Goal: Transaction & Acquisition: Purchase product/service

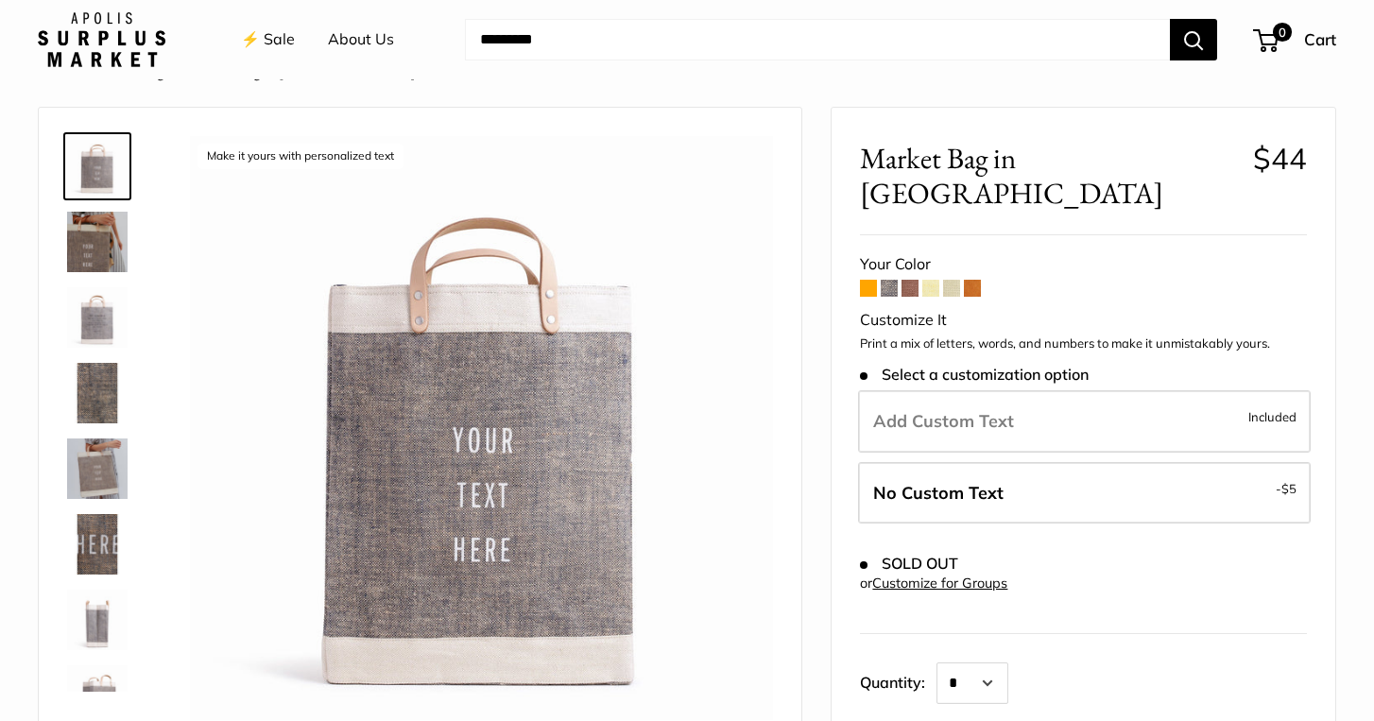
scroll to position [40, 0]
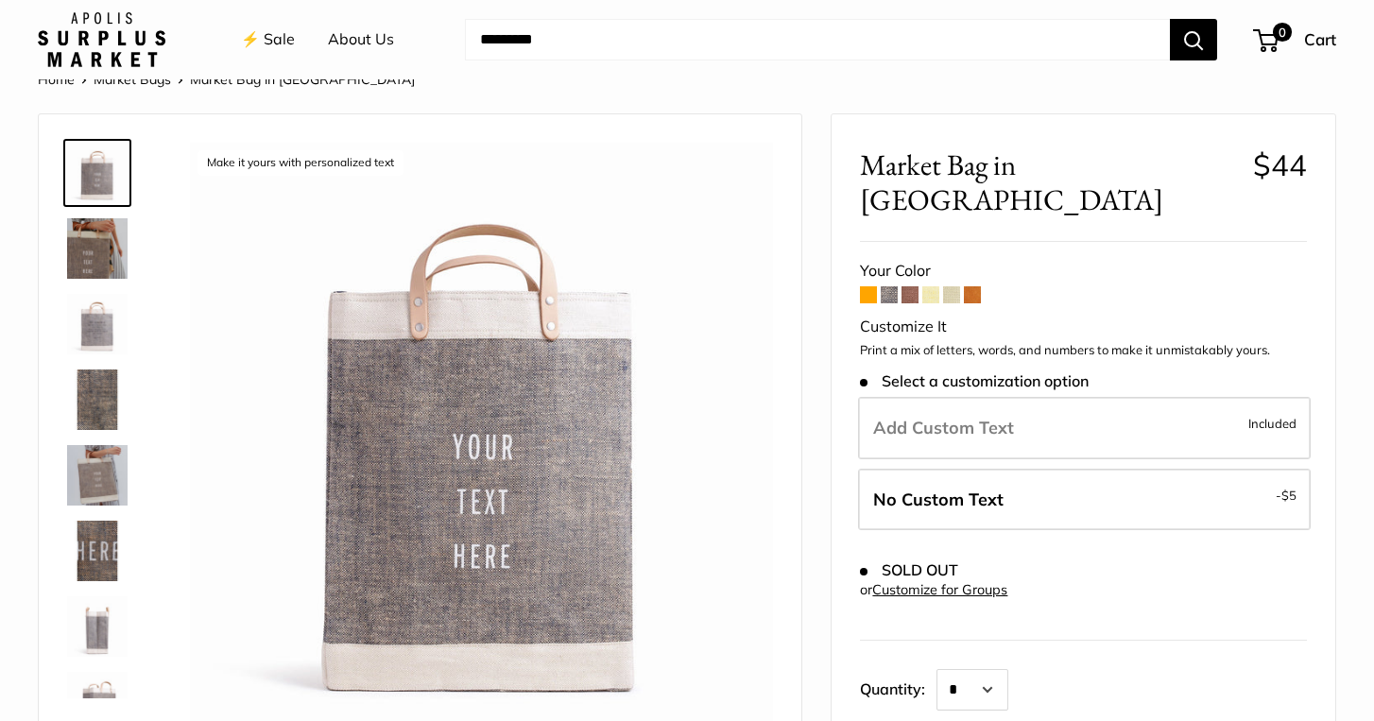
click at [868, 286] on span at bounding box center [868, 294] width 17 height 17
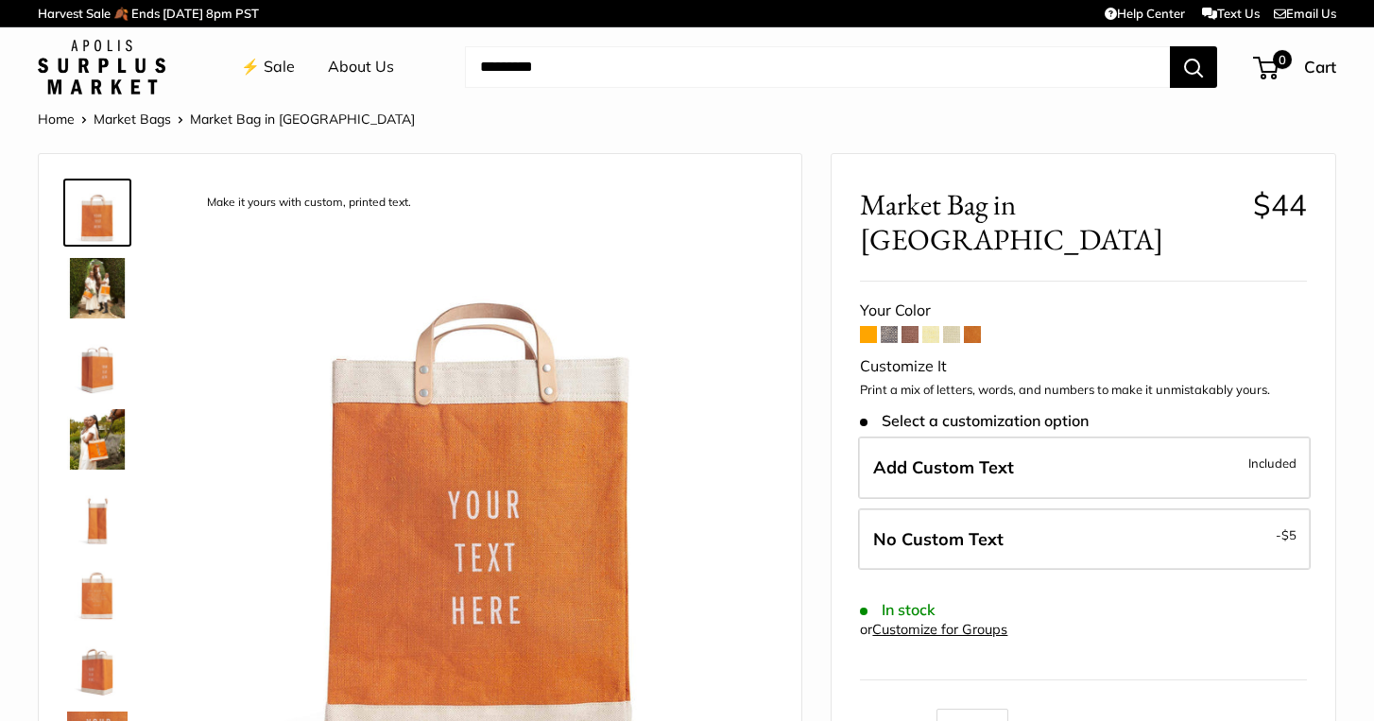
click at [892, 326] on span at bounding box center [889, 334] width 17 height 17
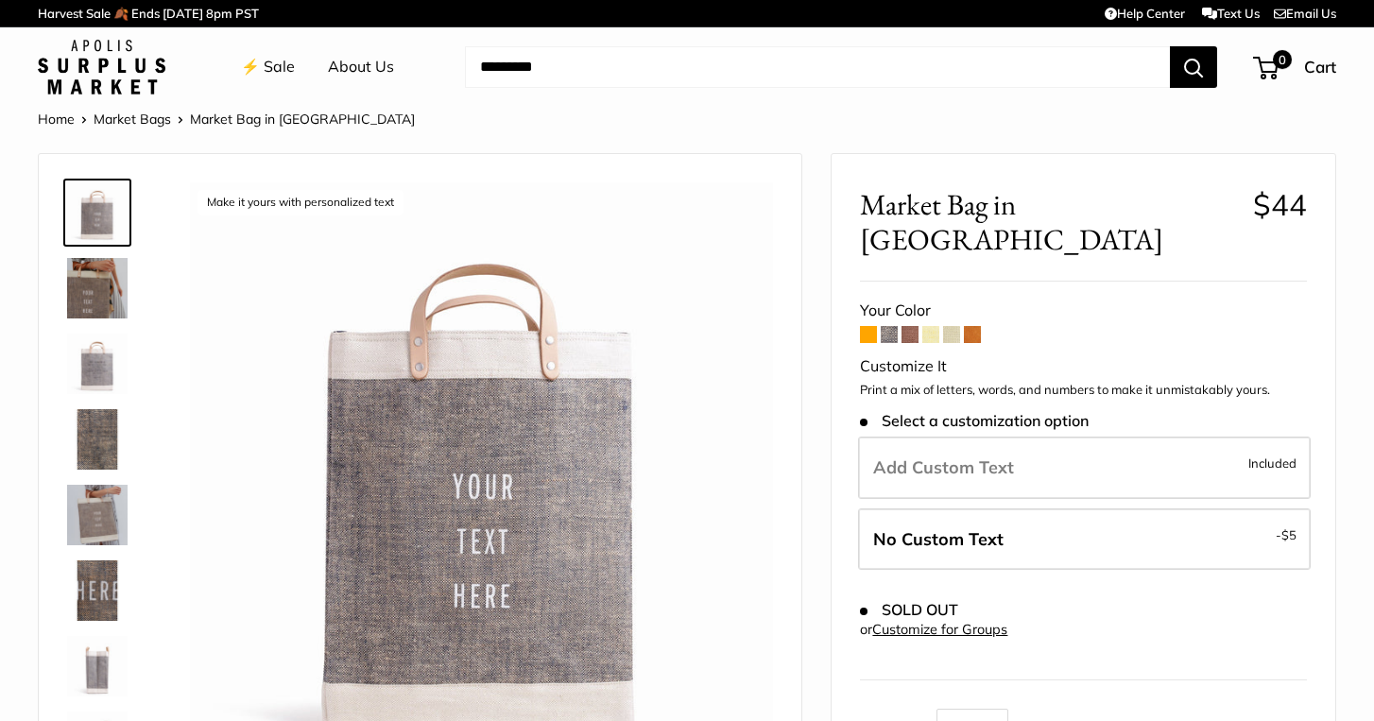
click at [907, 326] on span at bounding box center [910, 334] width 17 height 17
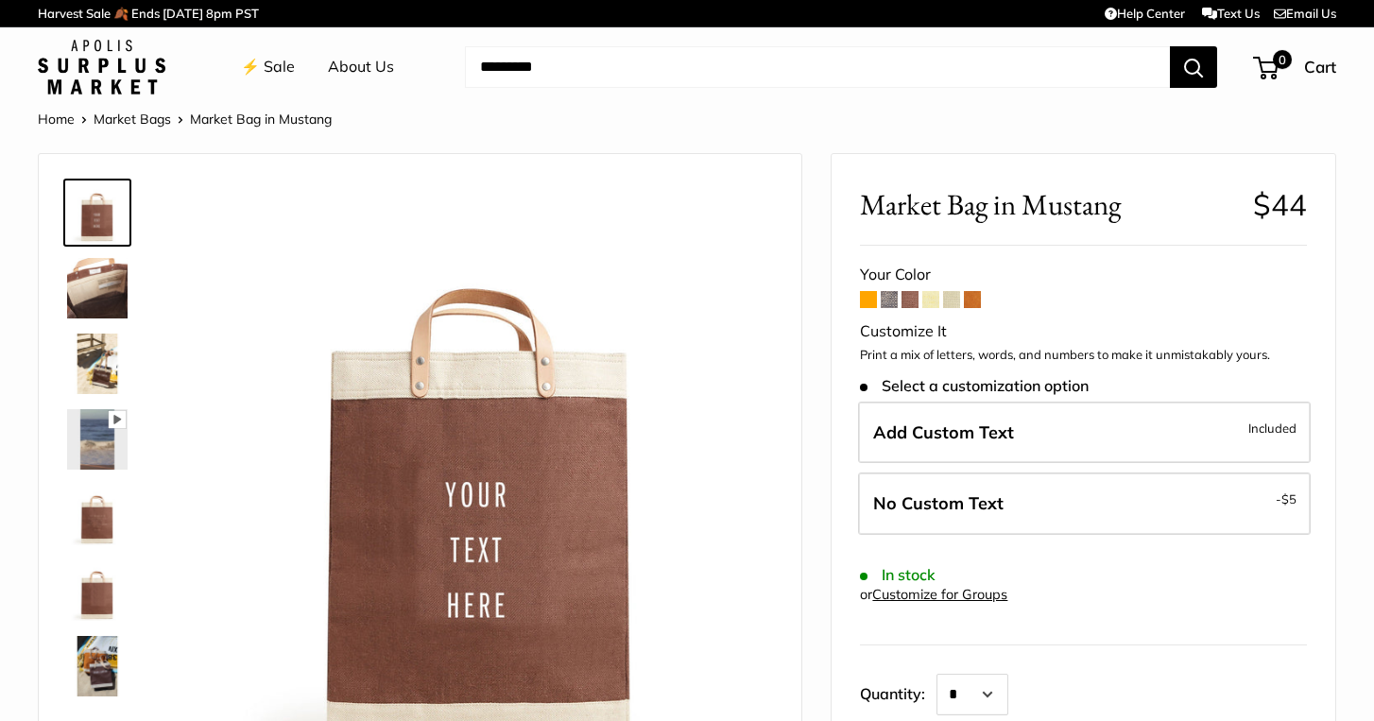
click at [935, 302] on span at bounding box center [931, 299] width 17 height 17
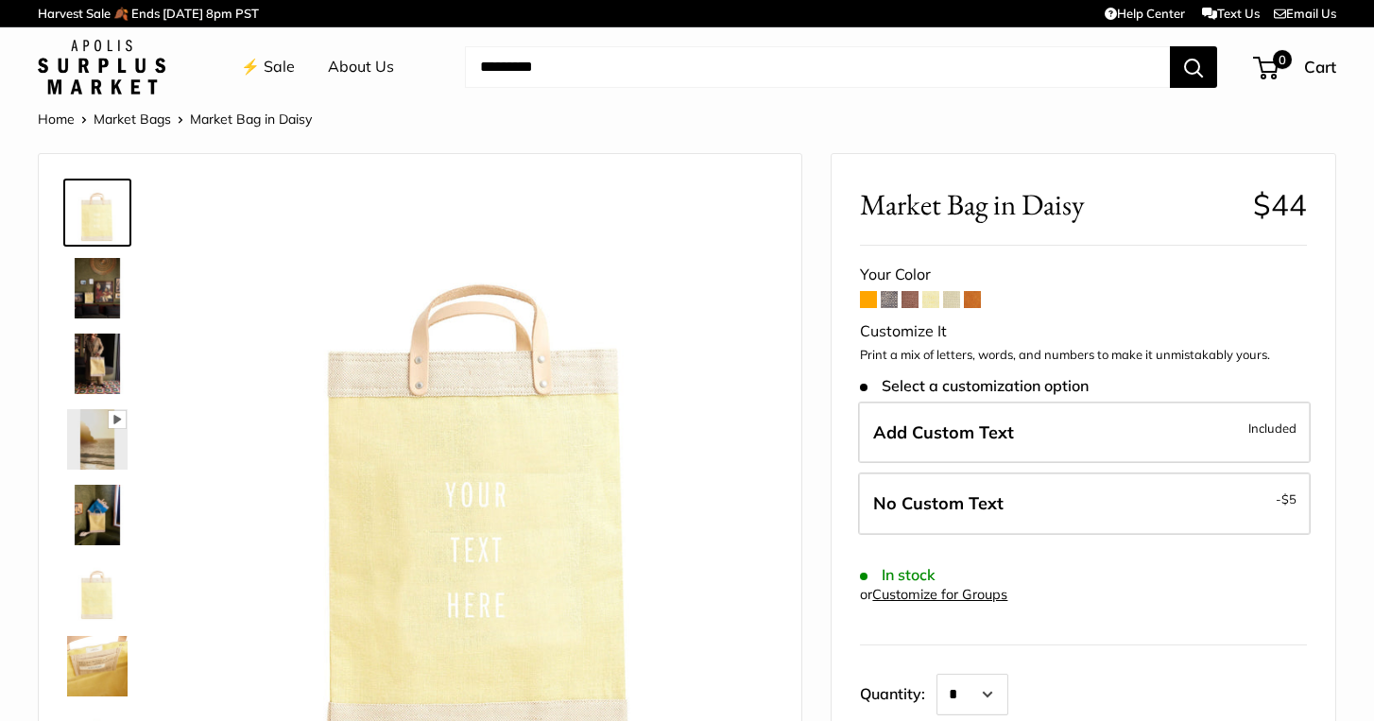
click at [951, 300] on span at bounding box center [951, 299] width 17 height 17
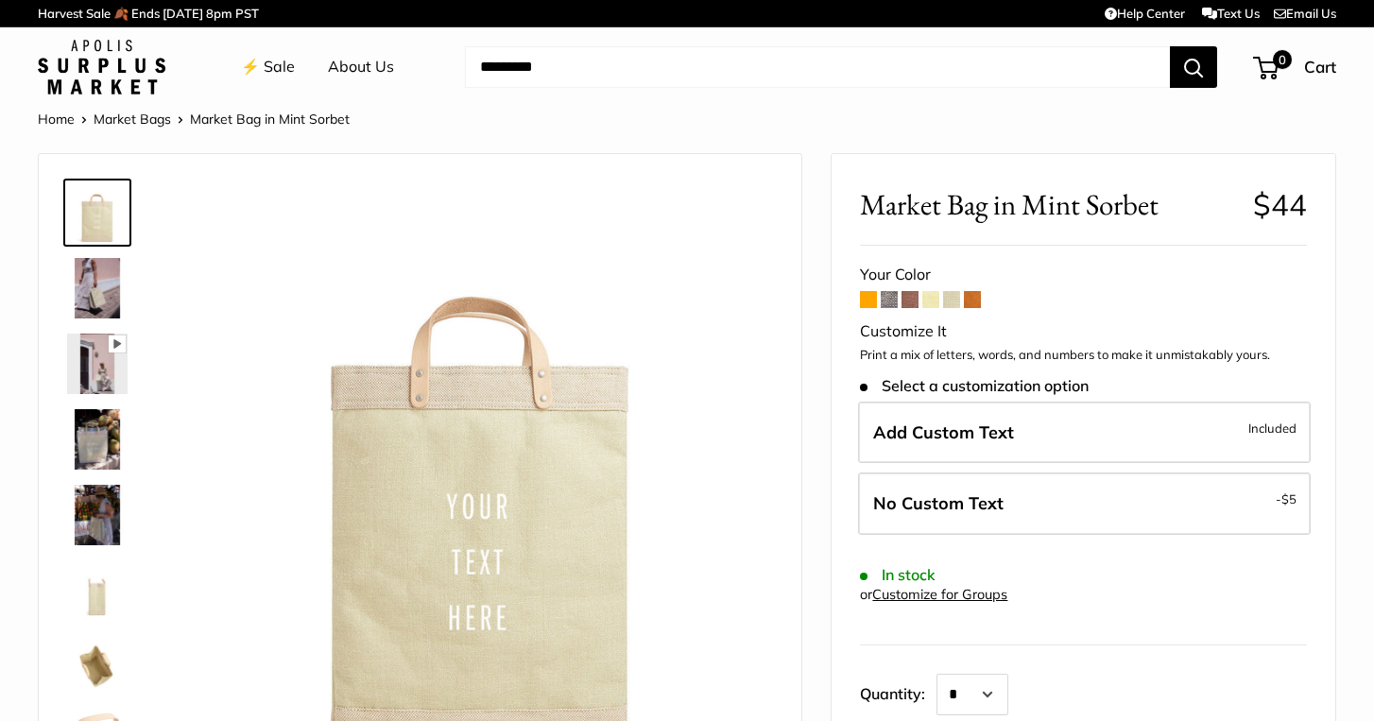
click at [977, 296] on span at bounding box center [972, 299] width 17 height 17
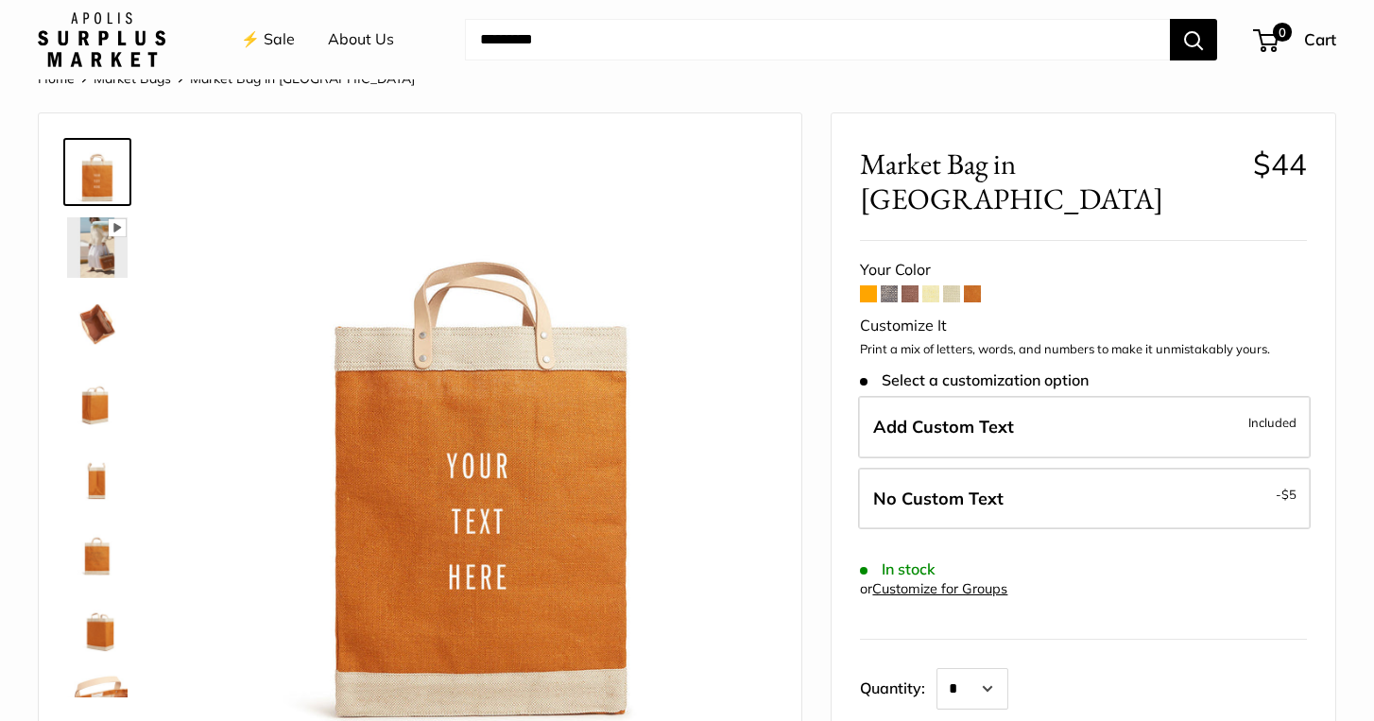
scroll to position [41, 0]
click at [885, 285] on span at bounding box center [889, 293] width 17 height 17
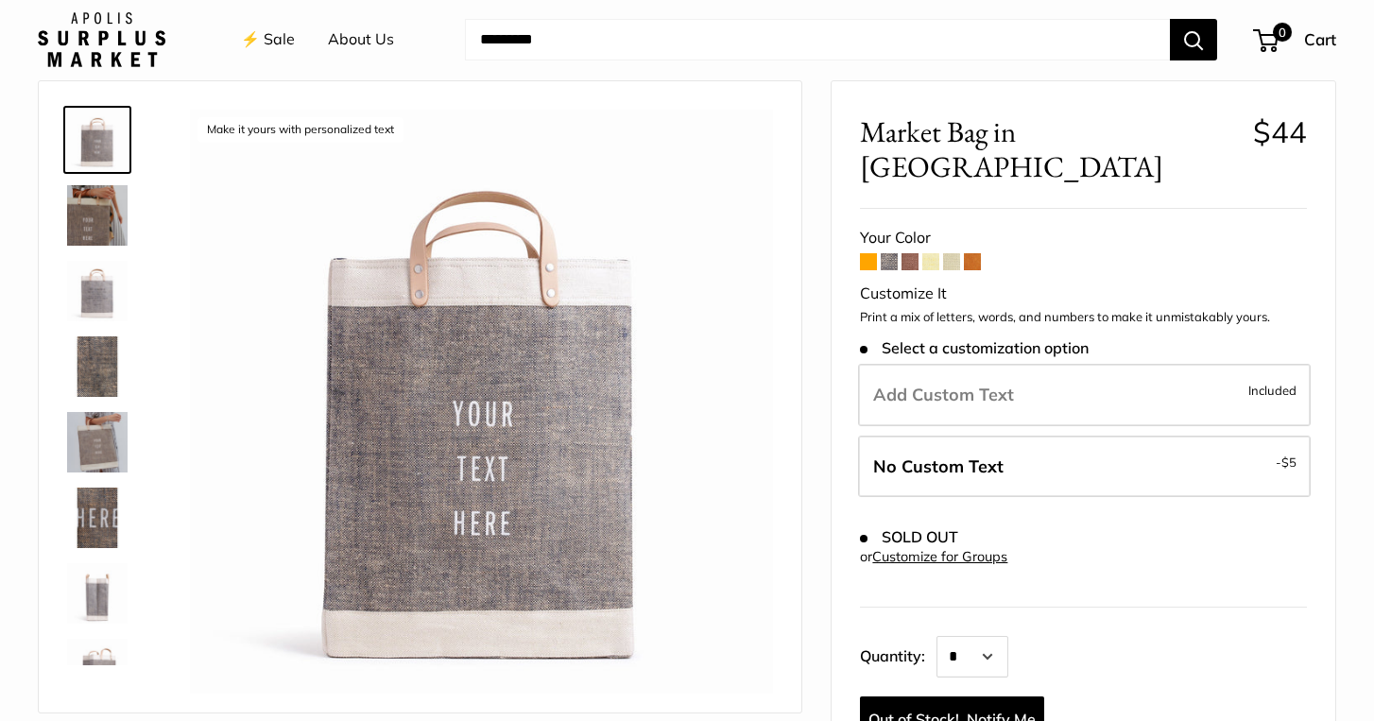
scroll to position [83, 0]
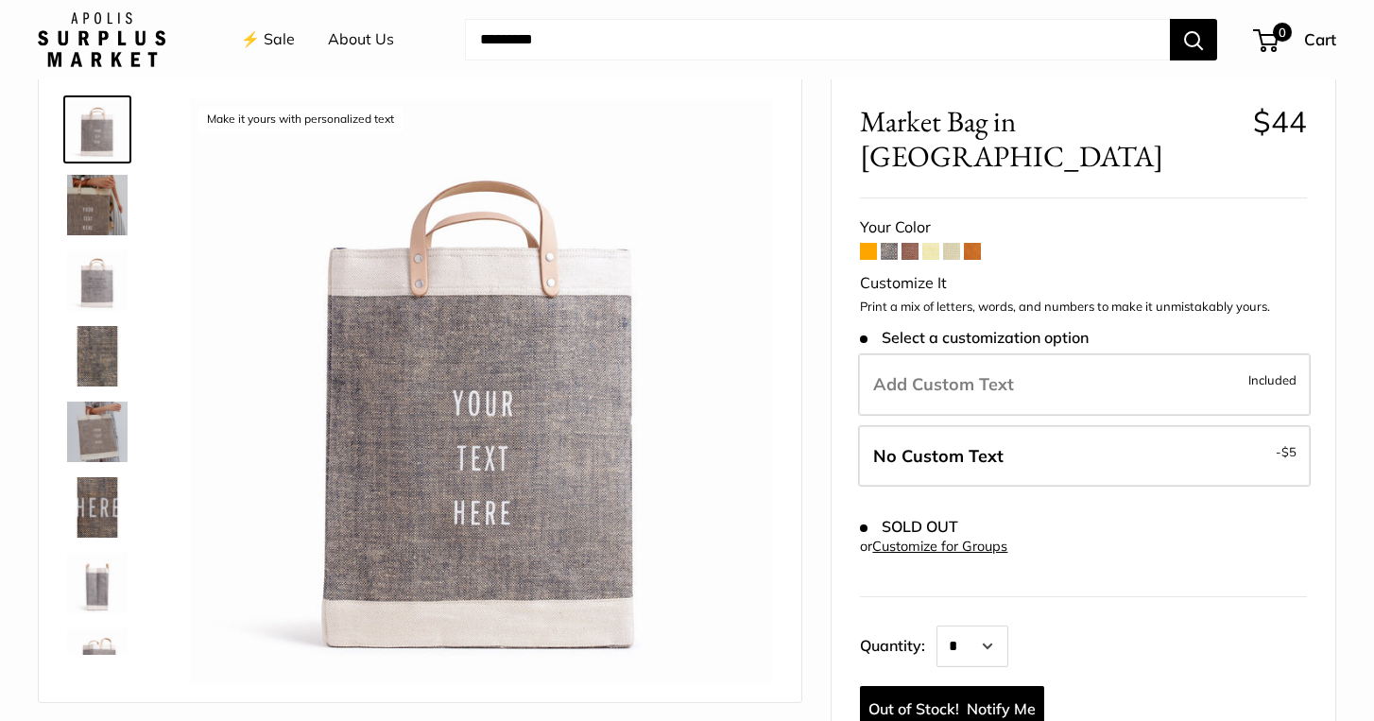
click at [99, 212] on img at bounding box center [97, 205] width 60 height 60
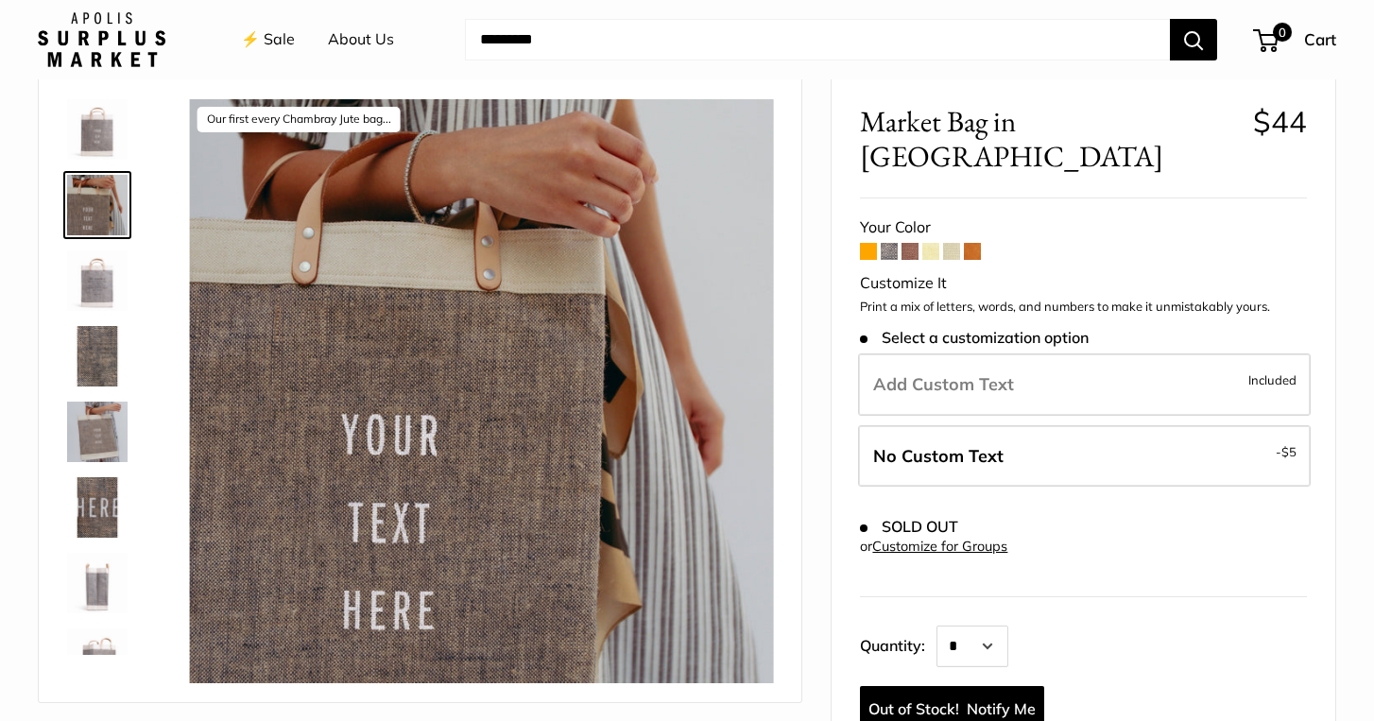
click at [98, 287] on img at bounding box center [97, 280] width 60 height 60
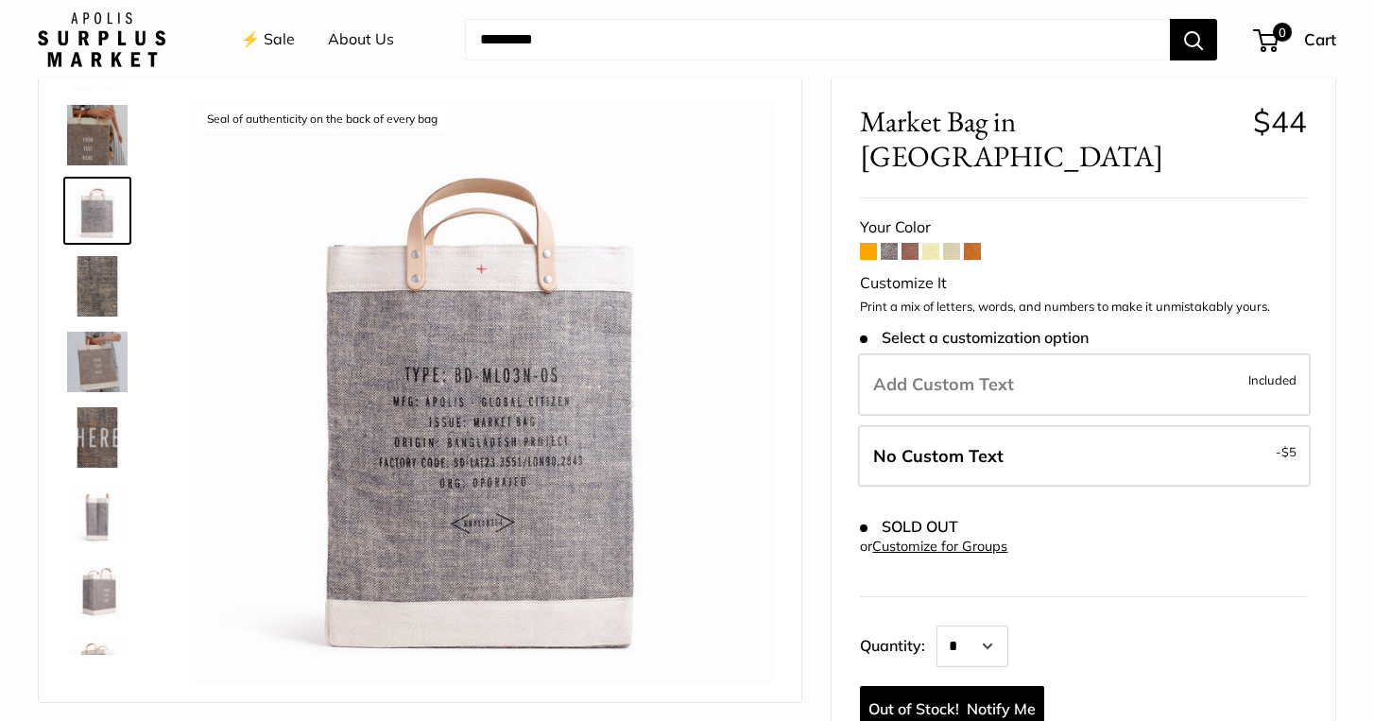
scroll to position [81, 0]
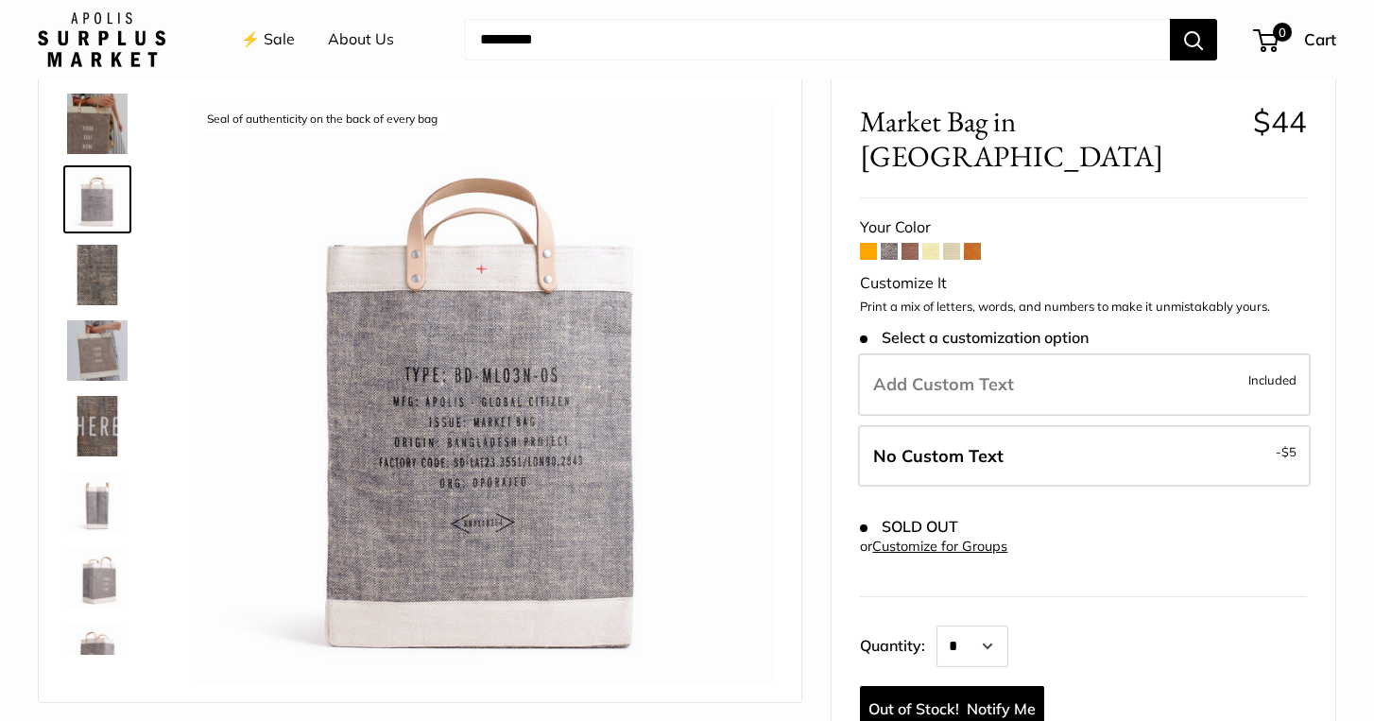
click at [96, 278] on img at bounding box center [97, 275] width 60 height 60
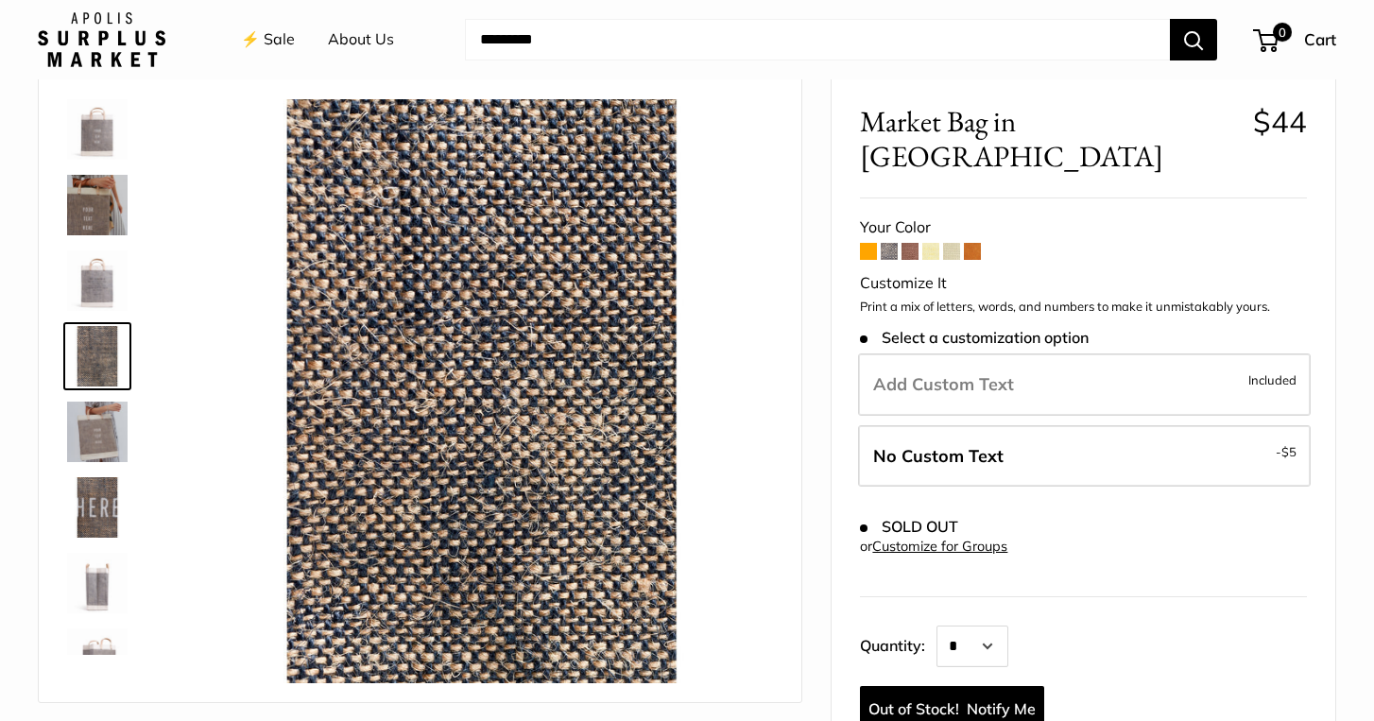
click at [100, 402] on img at bounding box center [97, 432] width 60 height 60
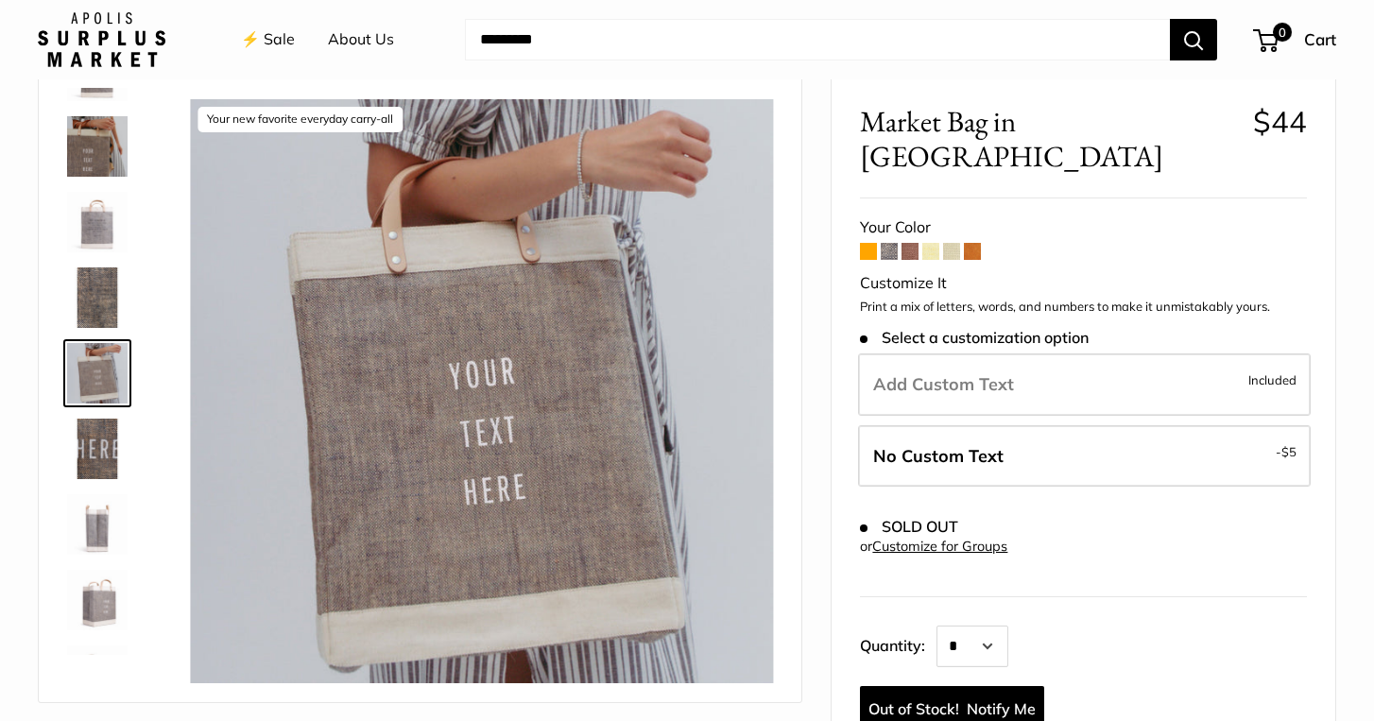
click at [104, 456] on img at bounding box center [97, 449] width 60 height 60
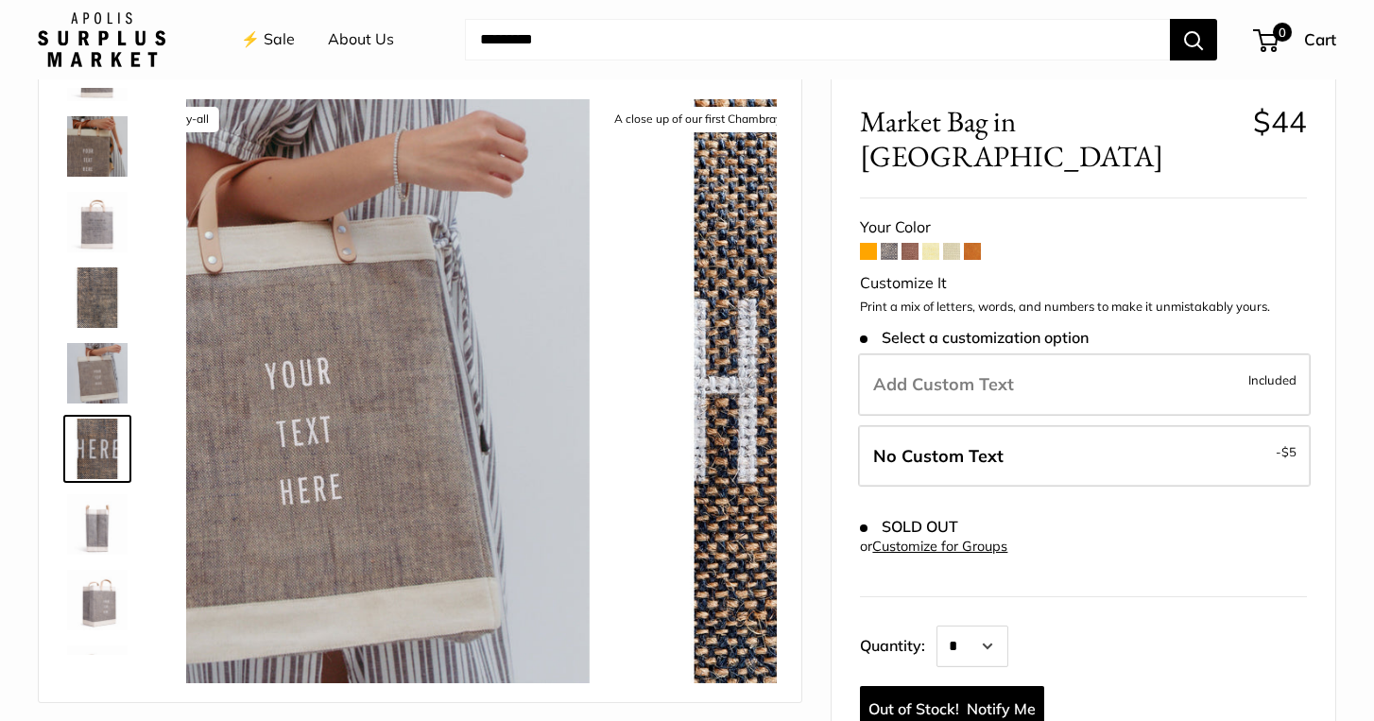
scroll to position [134, 0]
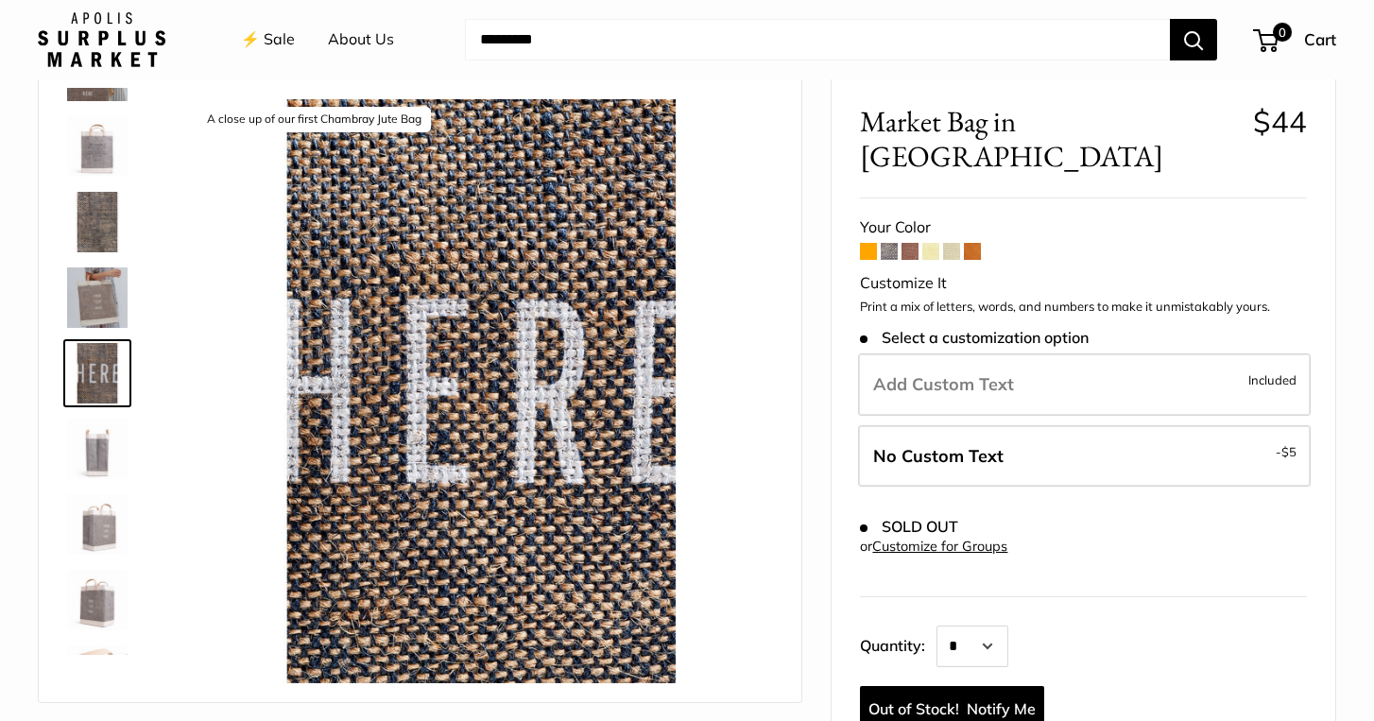
click at [100, 466] on img at bounding box center [97, 449] width 60 height 60
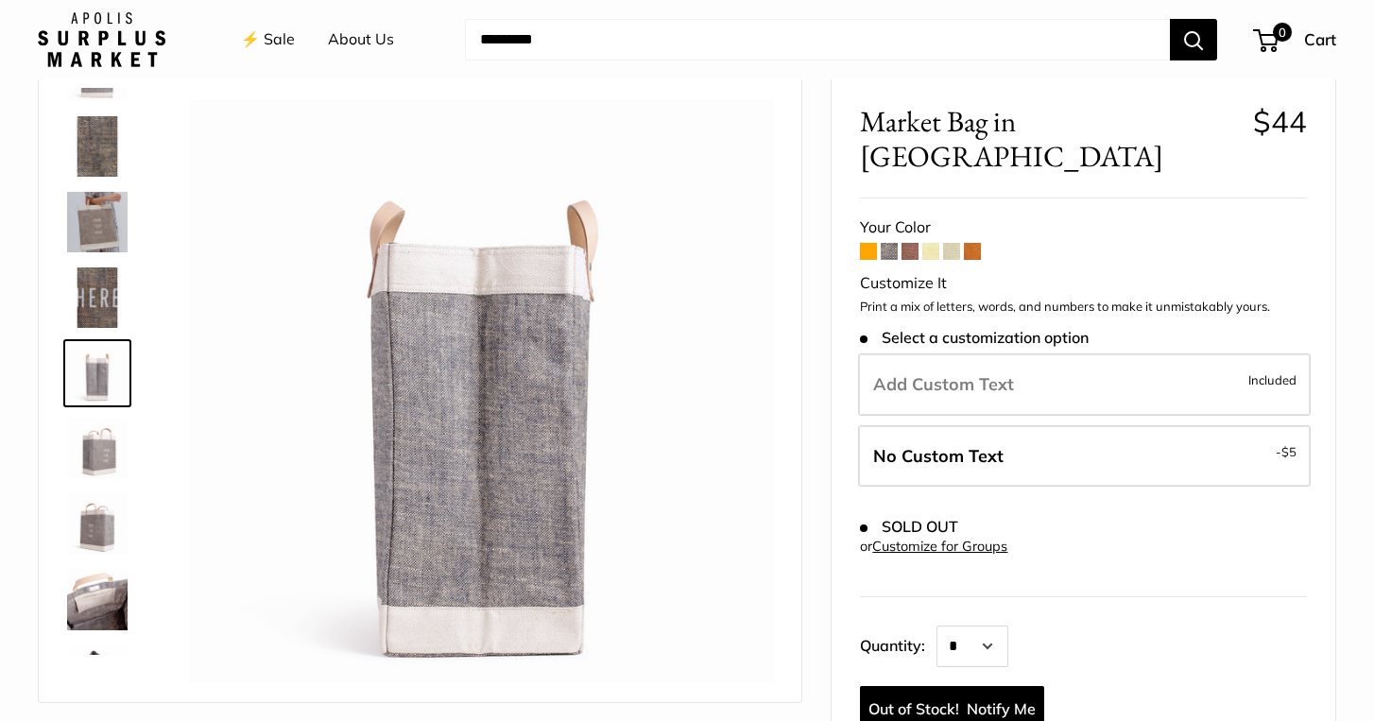
click at [101, 510] on img at bounding box center [97, 524] width 60 height 60
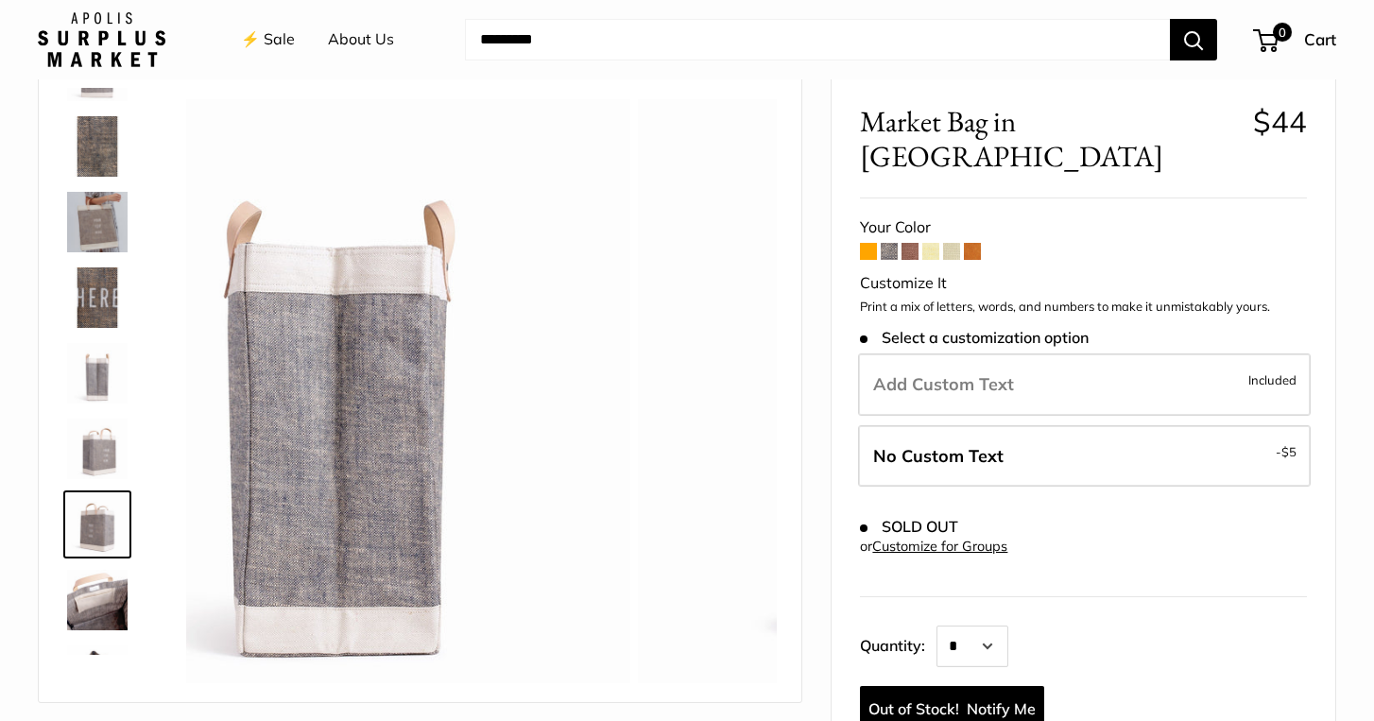
scroll to position [348, 0]
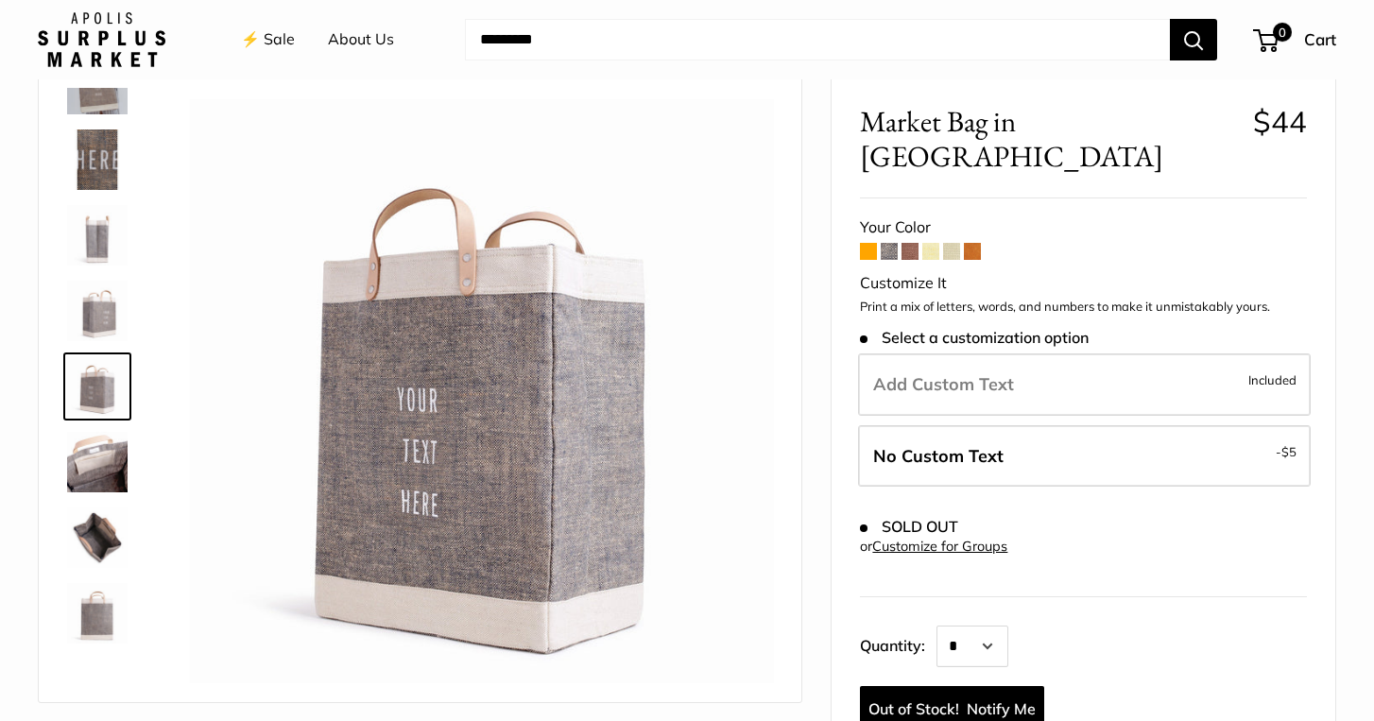
click at [92, 613] on img at bounding box center [97, 613] width 60 height 60
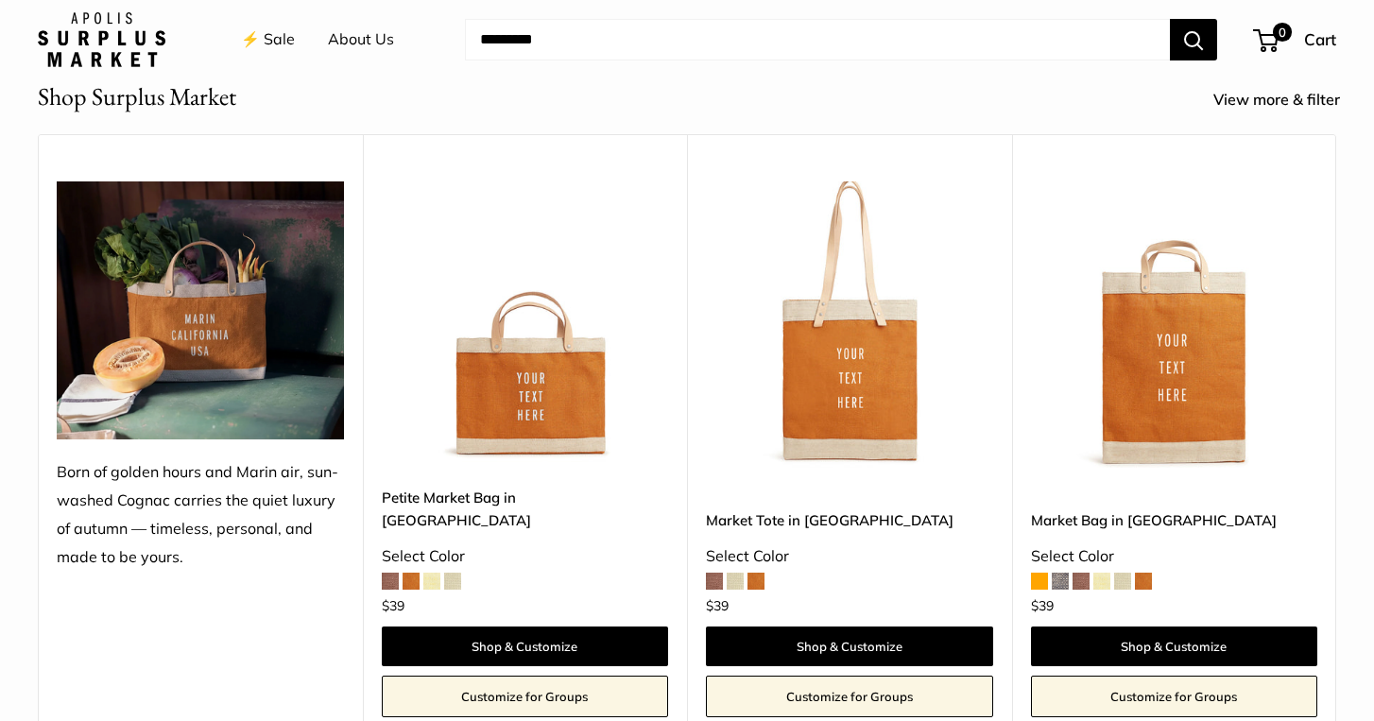
scroll to position [736, 0]
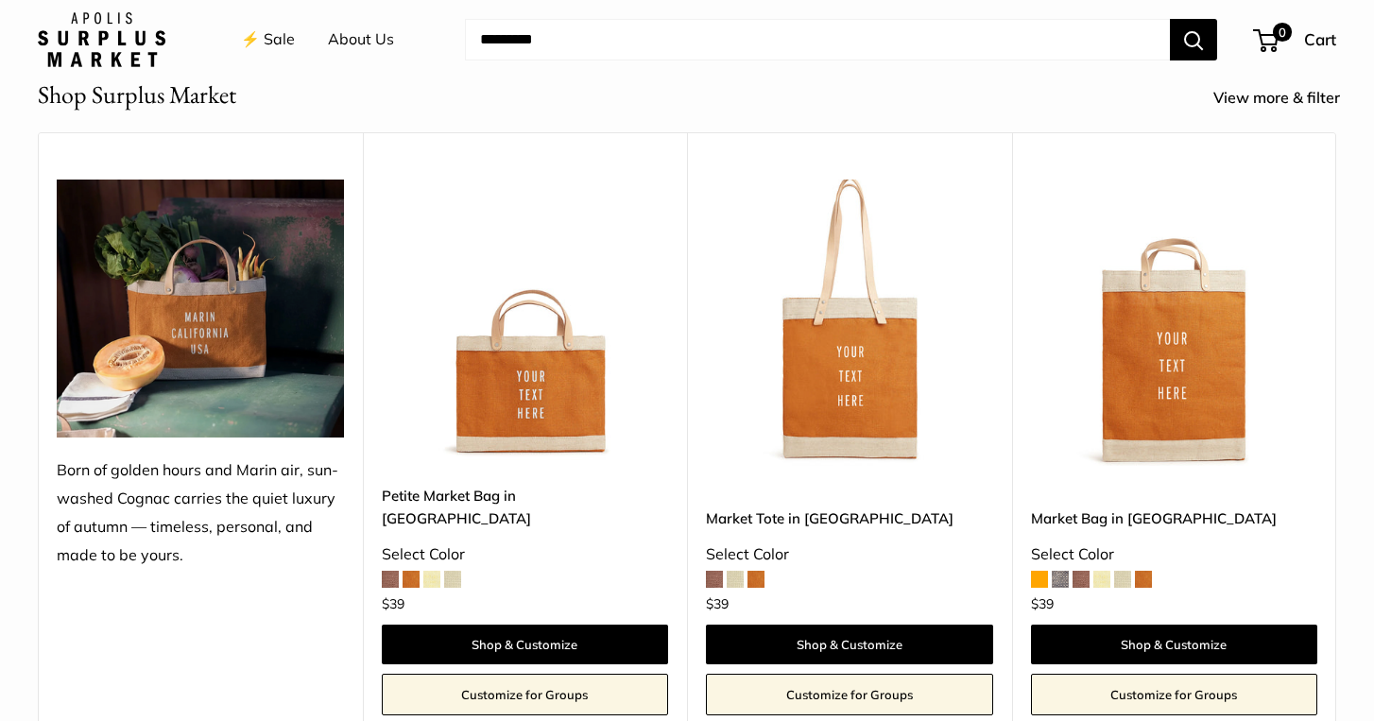
click at [735, 571] on span at bounding box center [735, 579] width 17 height 17
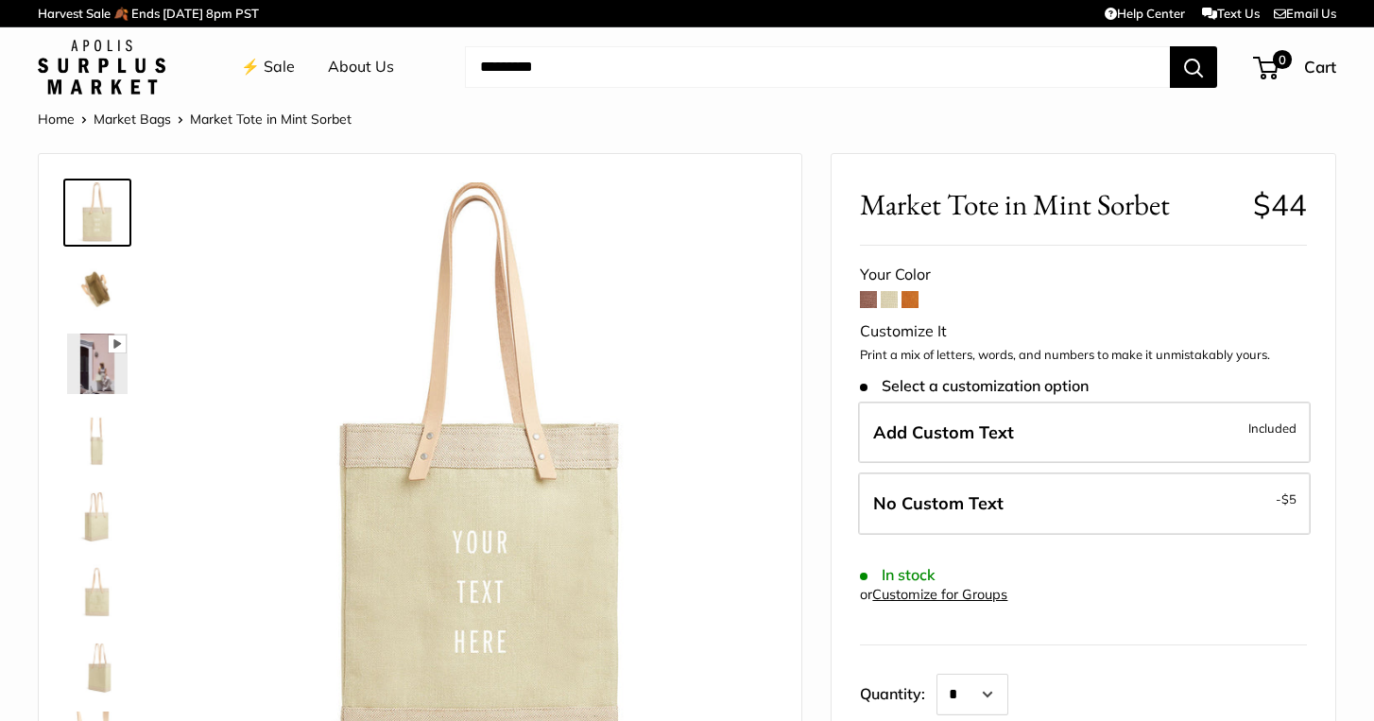
click at [868, 302] on span at bounding box center [868, 299] width 17 height 17
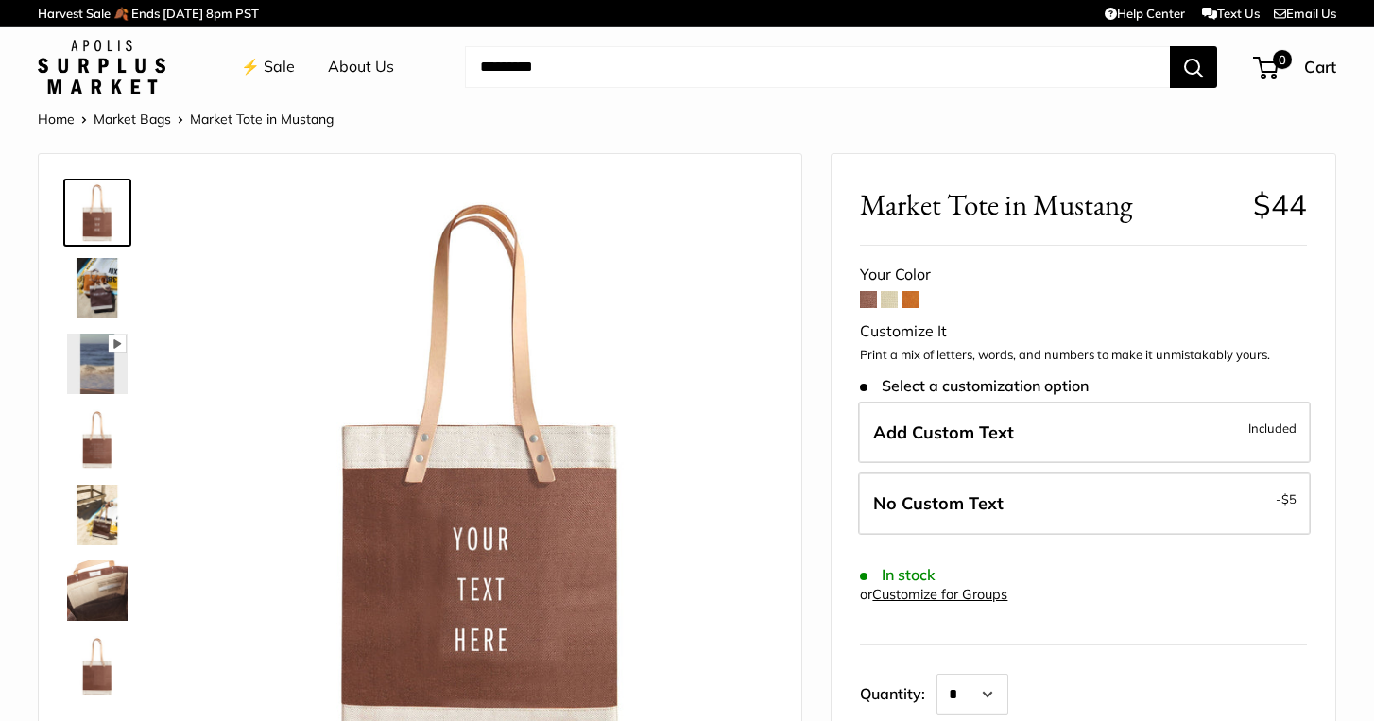
scroll to position [51, 0]
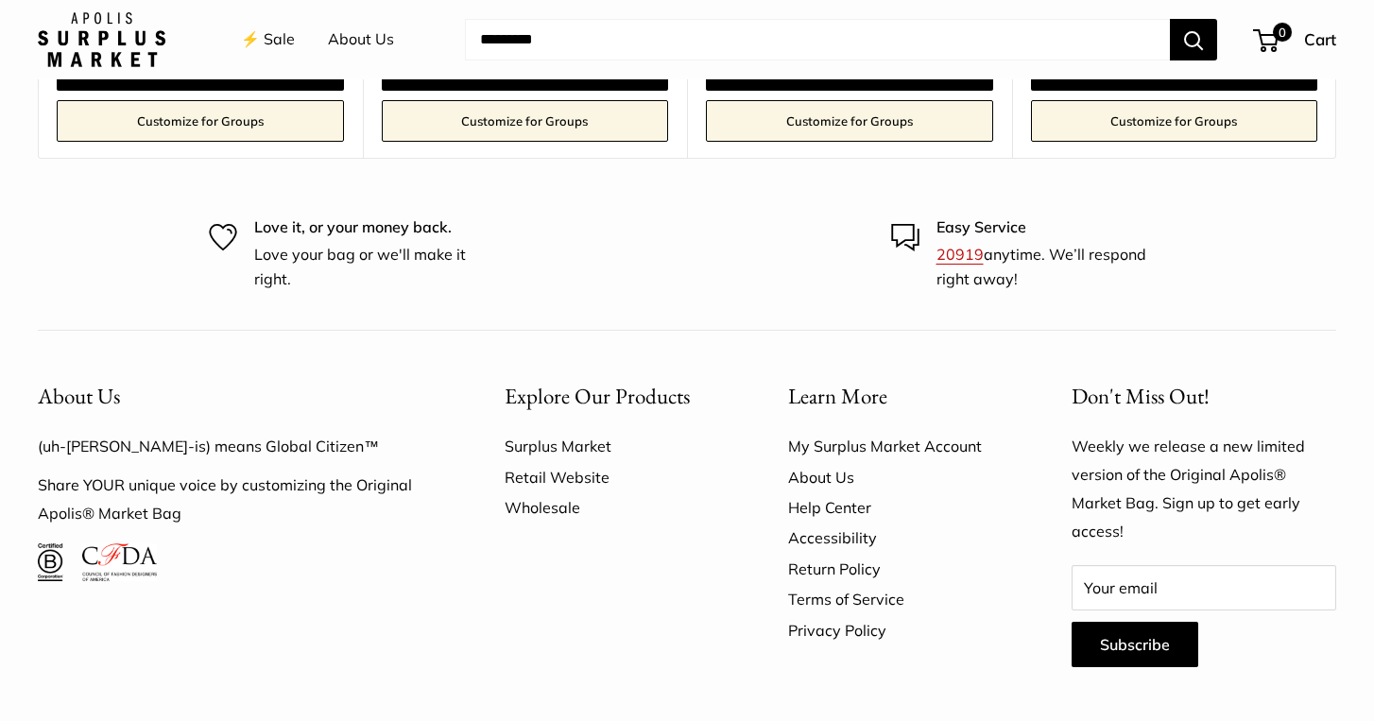
scroll to position [6116, 0]
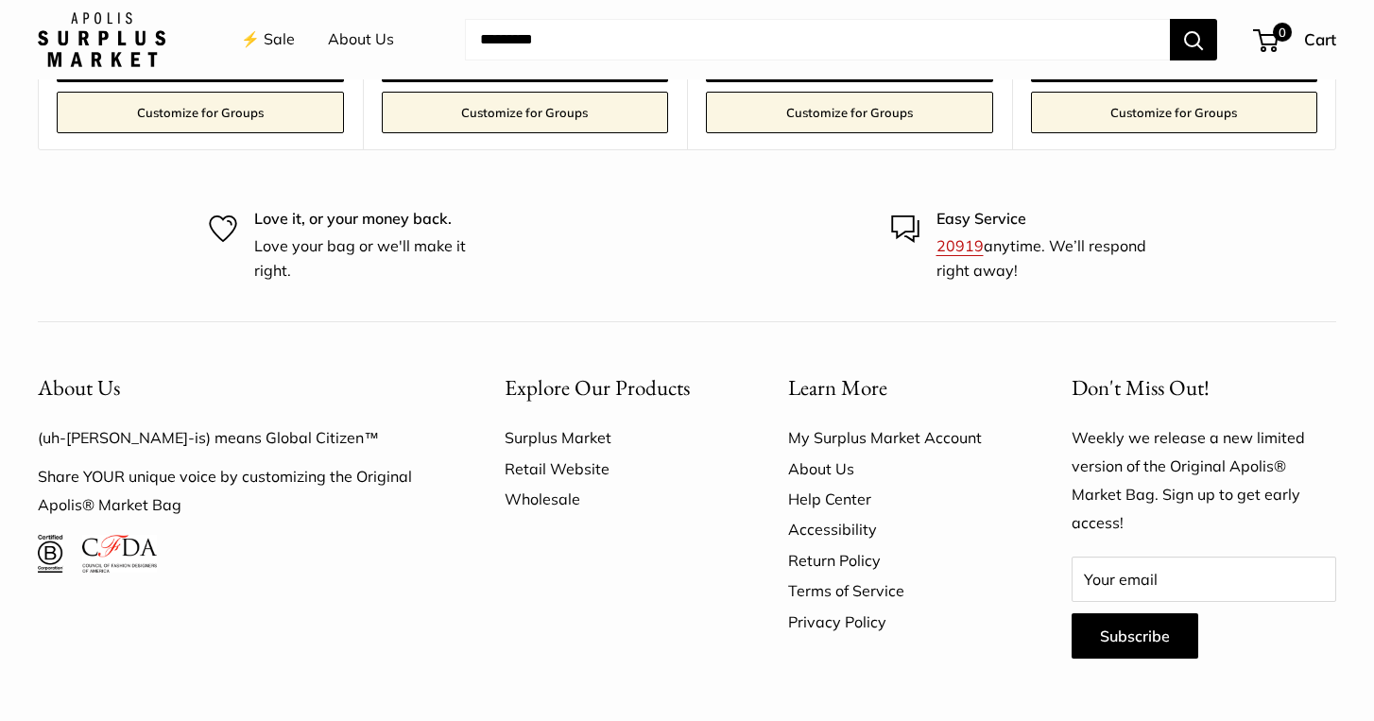
click at [832, 454] on link "About Us" at bounding box center [896, 469] width 217 height 30
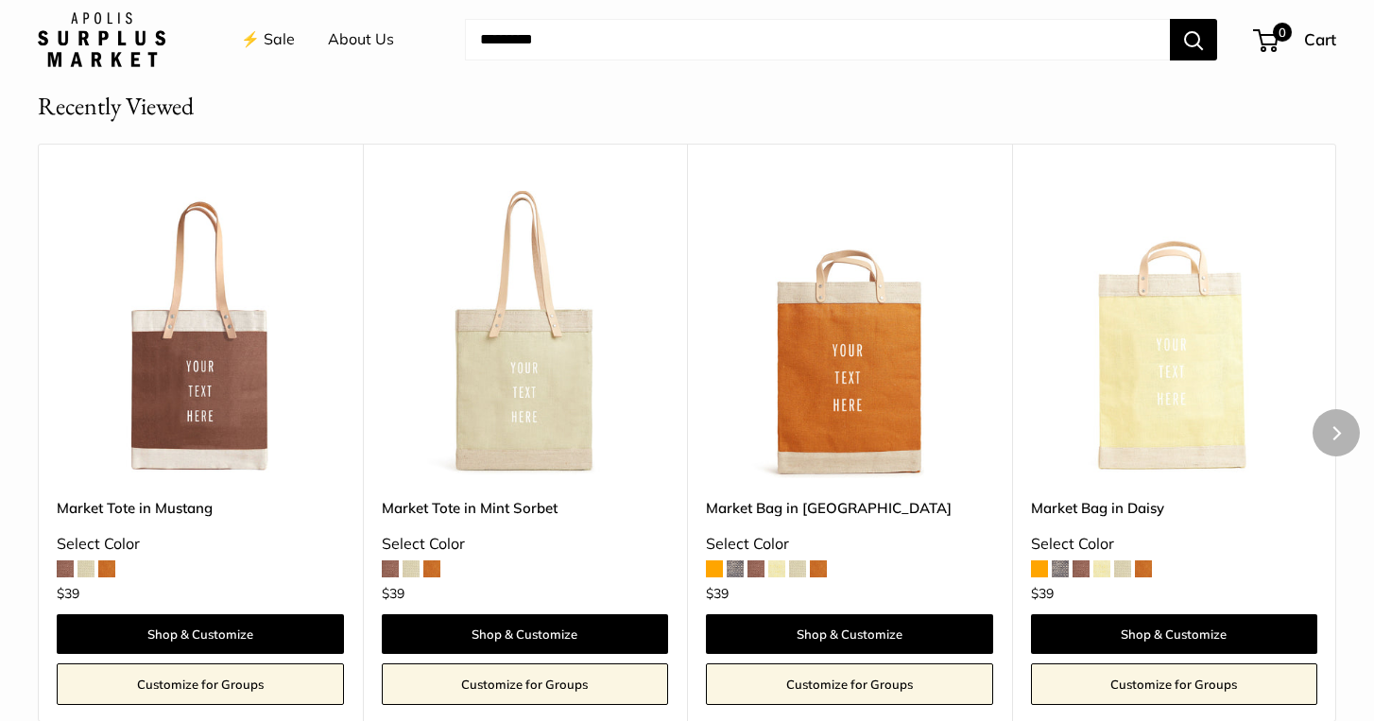
scroll to position [5541, 0]
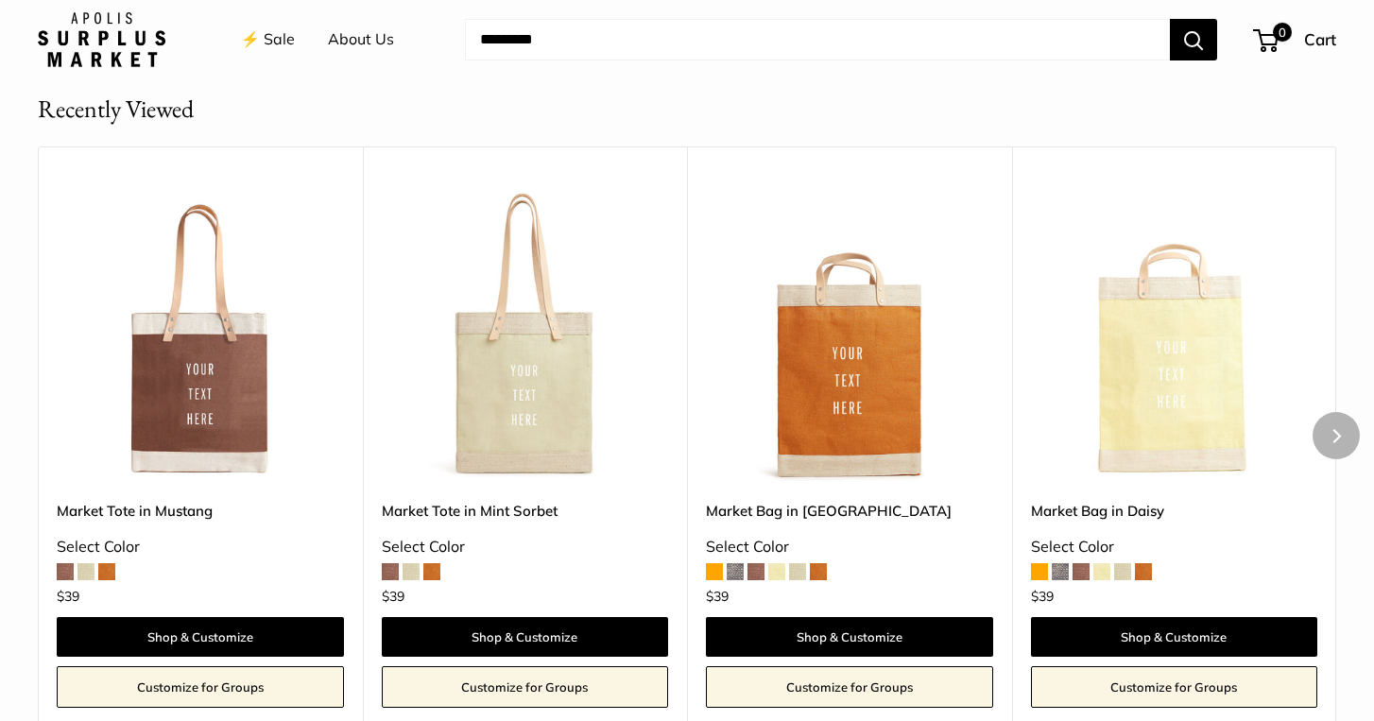
click at [429, 563] on span at bounding box center [431, 571] width 17 height 17
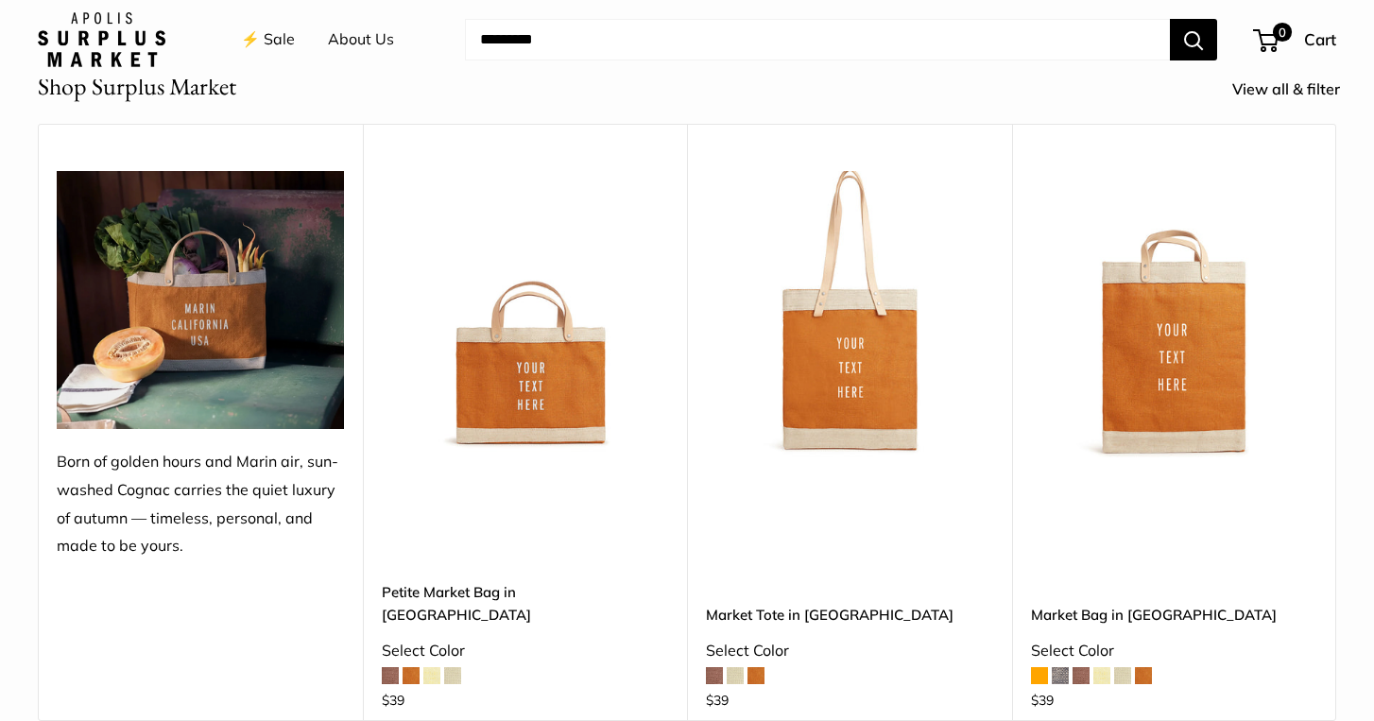
scroll to position [3448, 0]
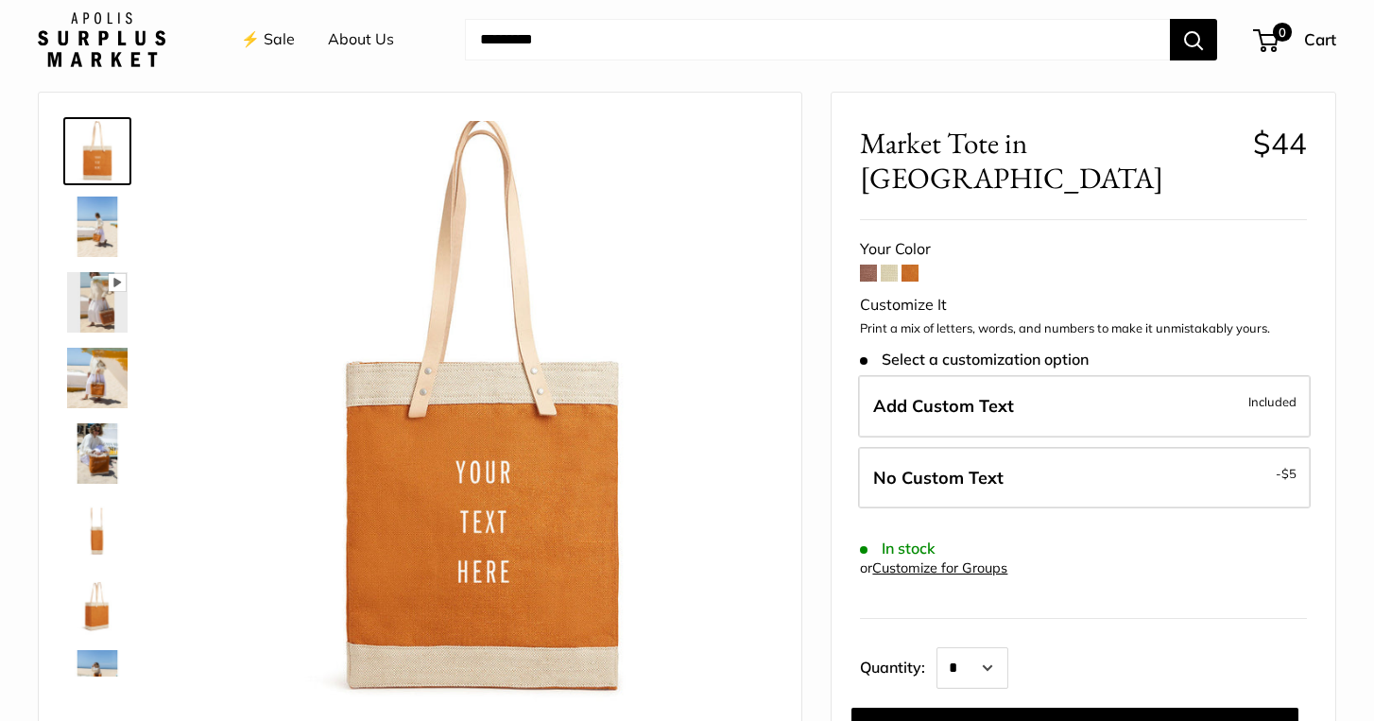
scroll to position [63, 0]
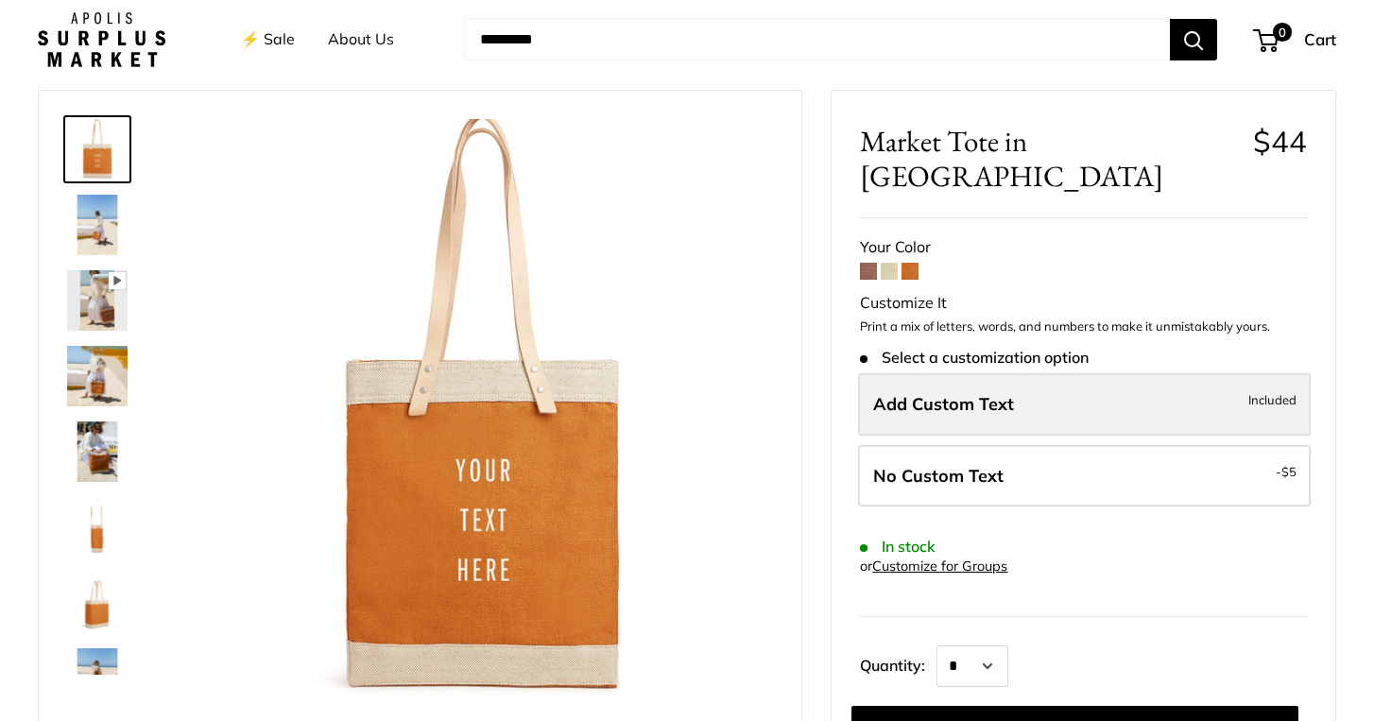
click at [979, 393] on span "Add Custom Text" at bounding box center [943, 404] width 141 height 22
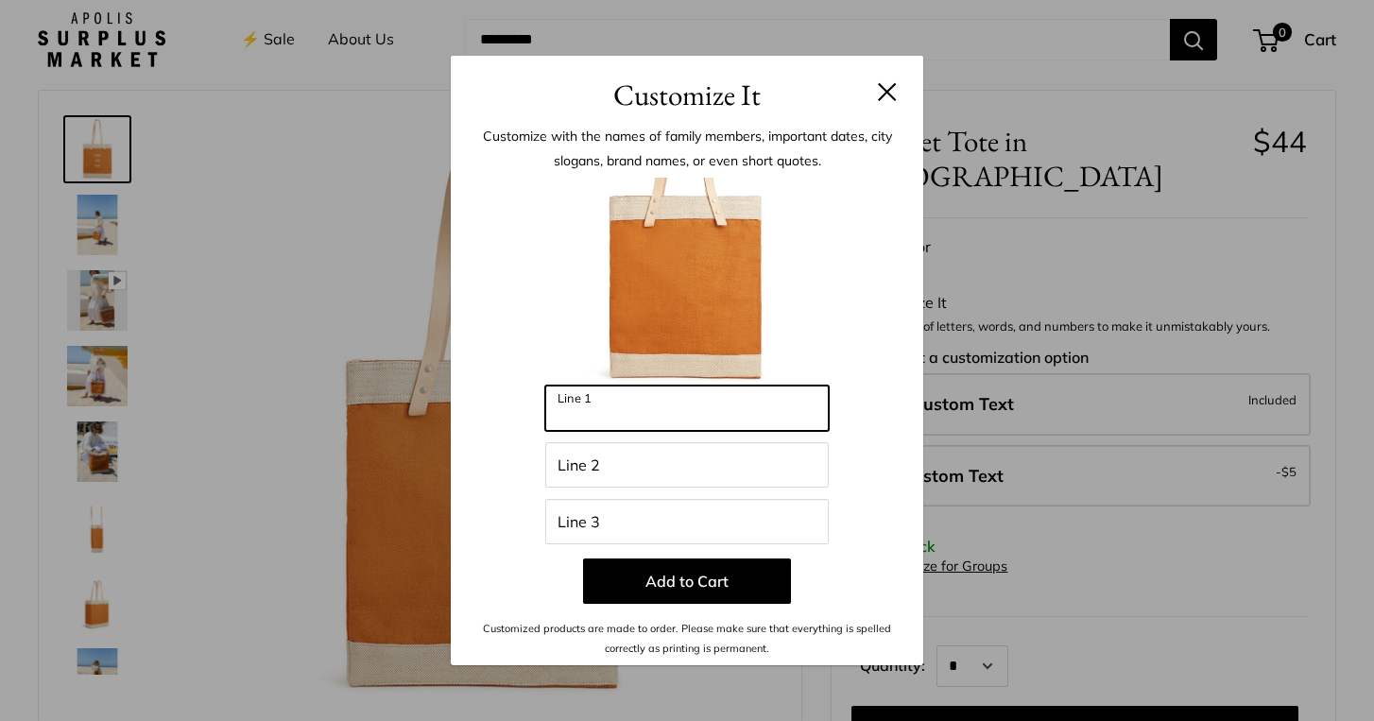
click at [750, 406] on input "Line 1" at bounding box center [687, 408] width 284 height 45
type input "**********"
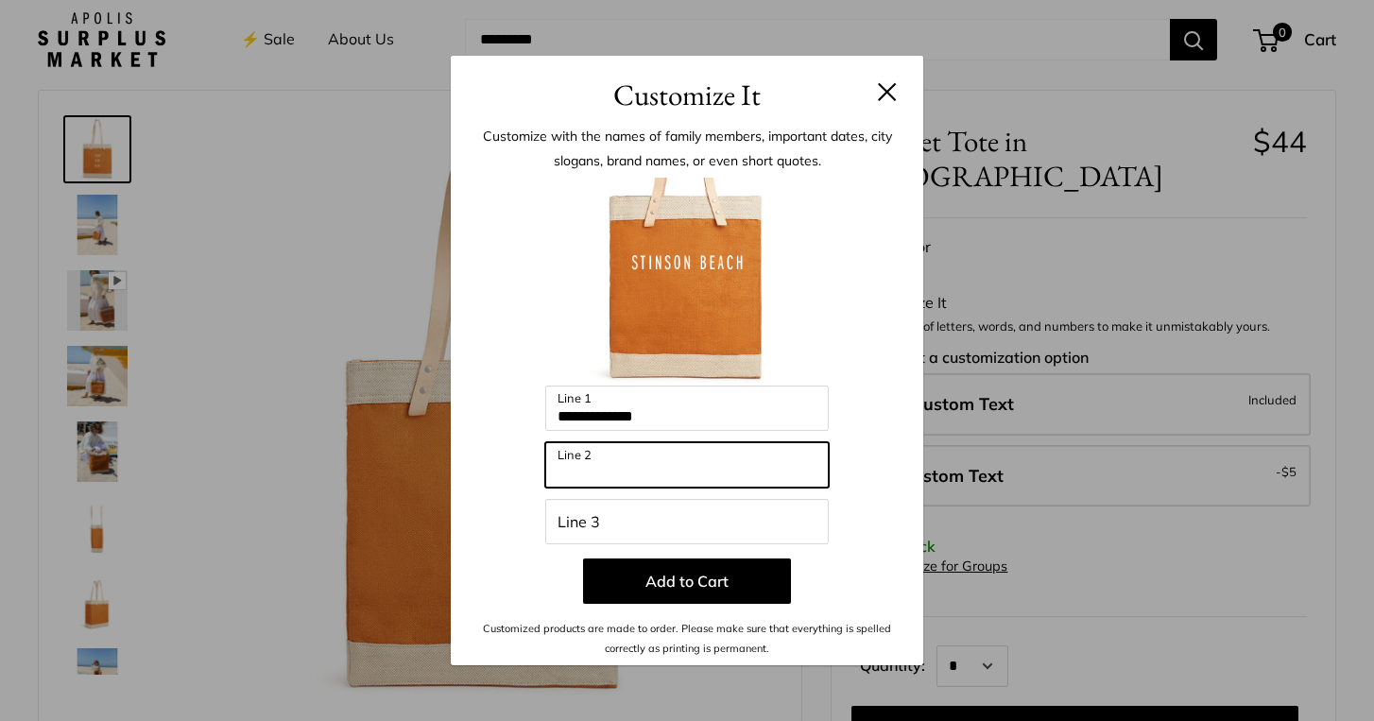
click at [703, 474] on input "Line 2" at bounding box center [687, 464] width 284 height 45
type input "*"
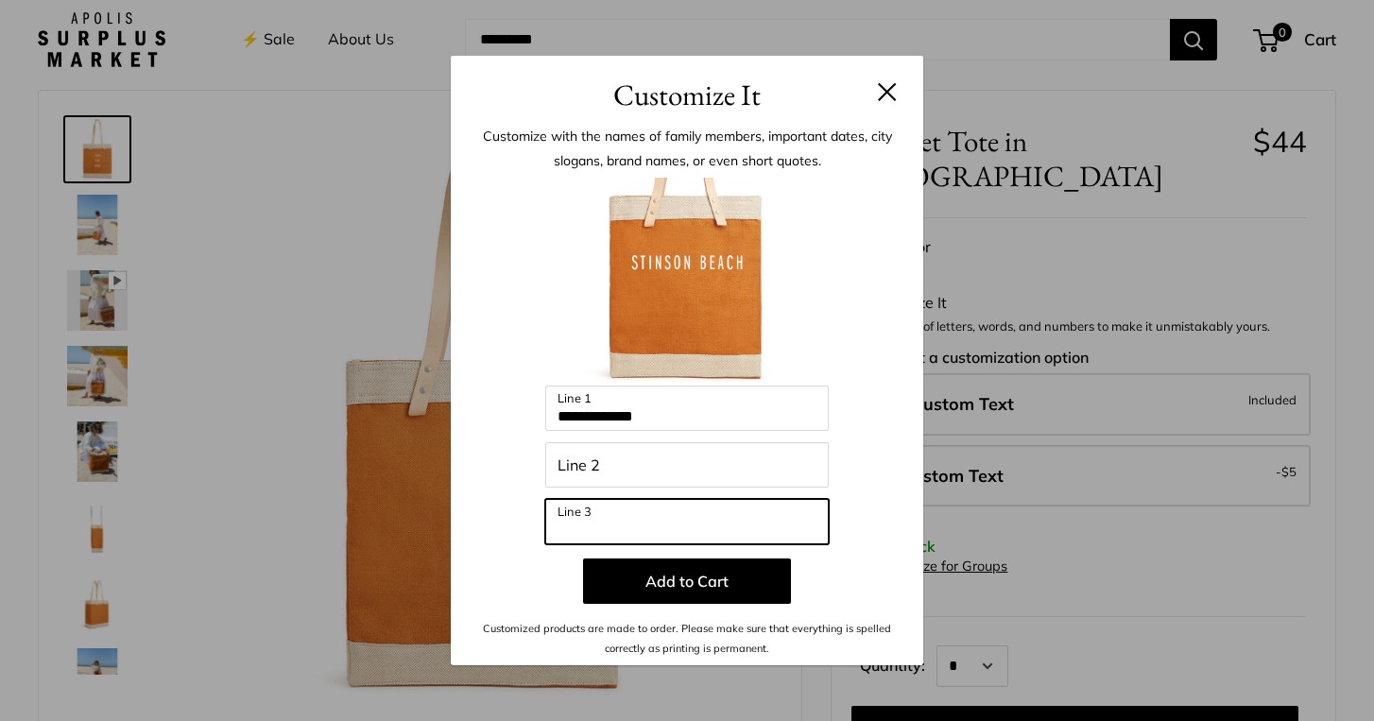
click at [685, 522] on input "Line 3" at bounding box center [687, 521] width 284 height 45
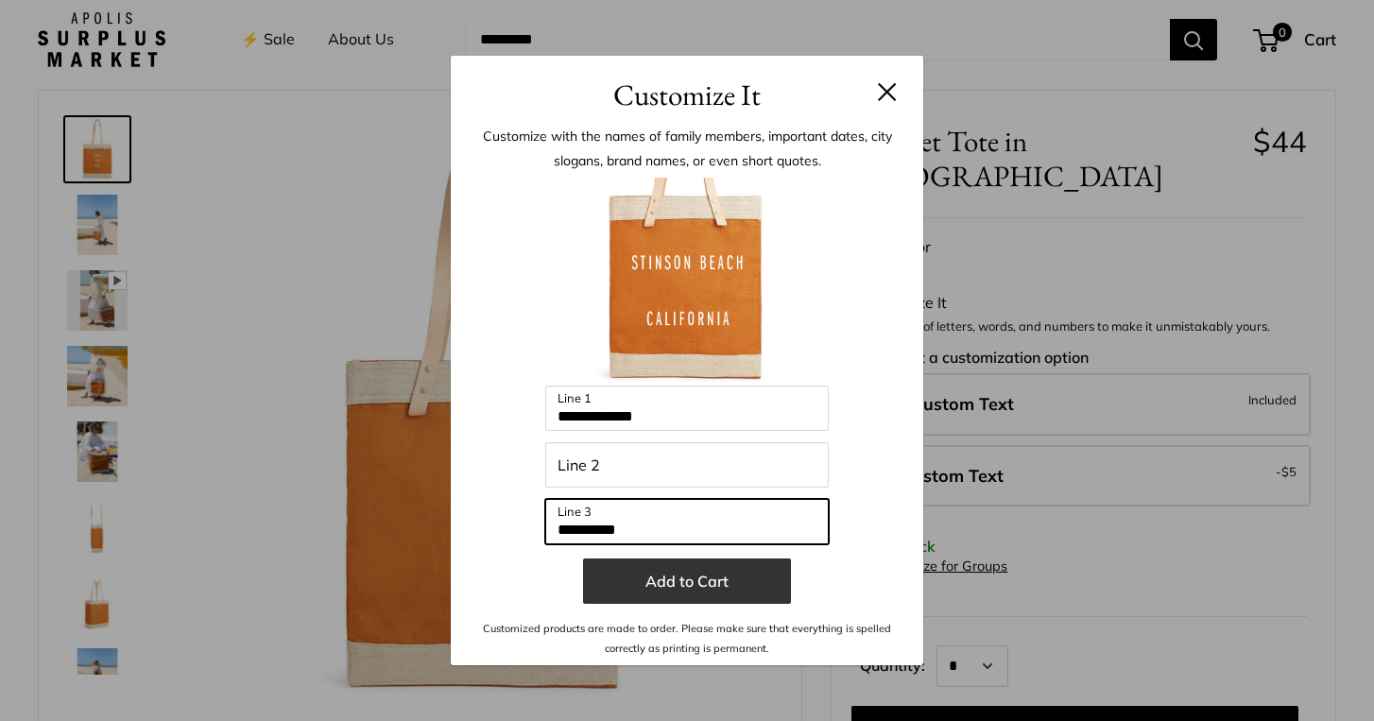
type input "**********"
click at [711, 581] on button "Add to Cart" at bounding box center [687, 581] width 208 height 45
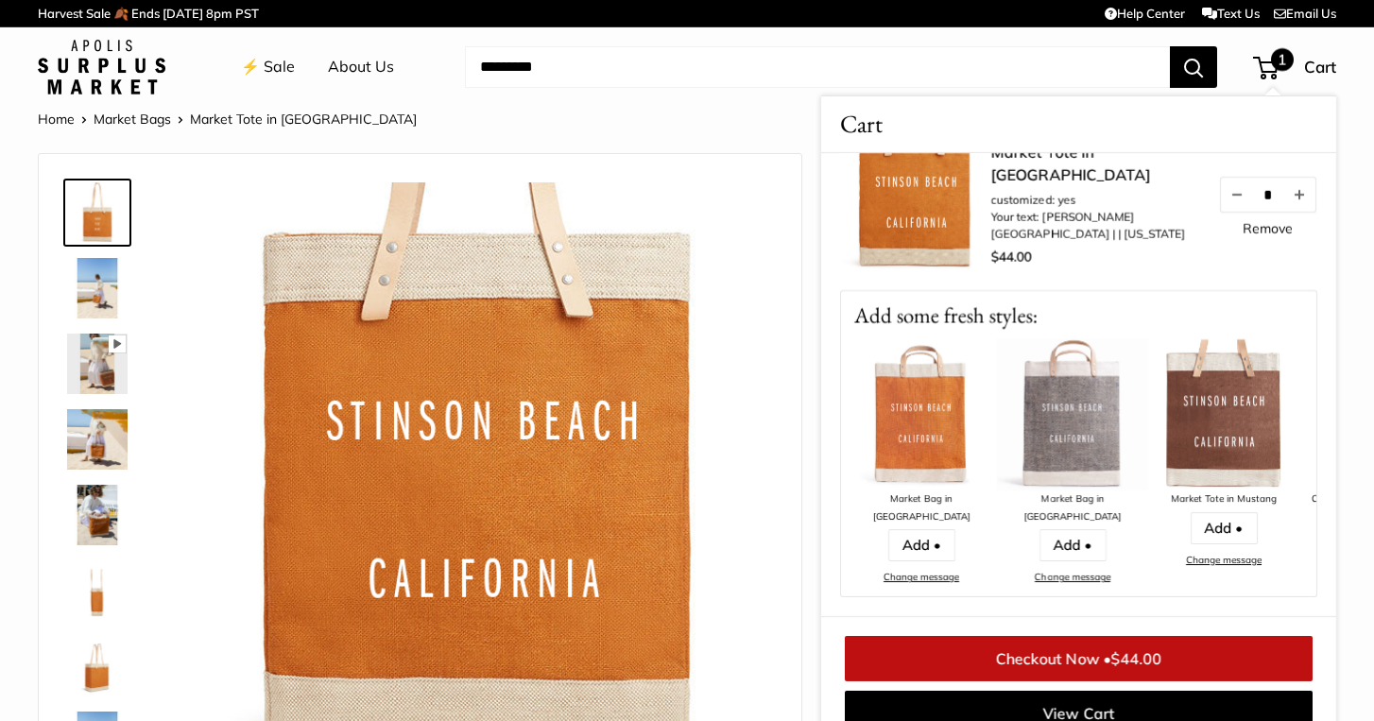
scroll to position [0, 0]
click at [1076, 432] on img at bounding box center [1072, 414] width 151 height 151
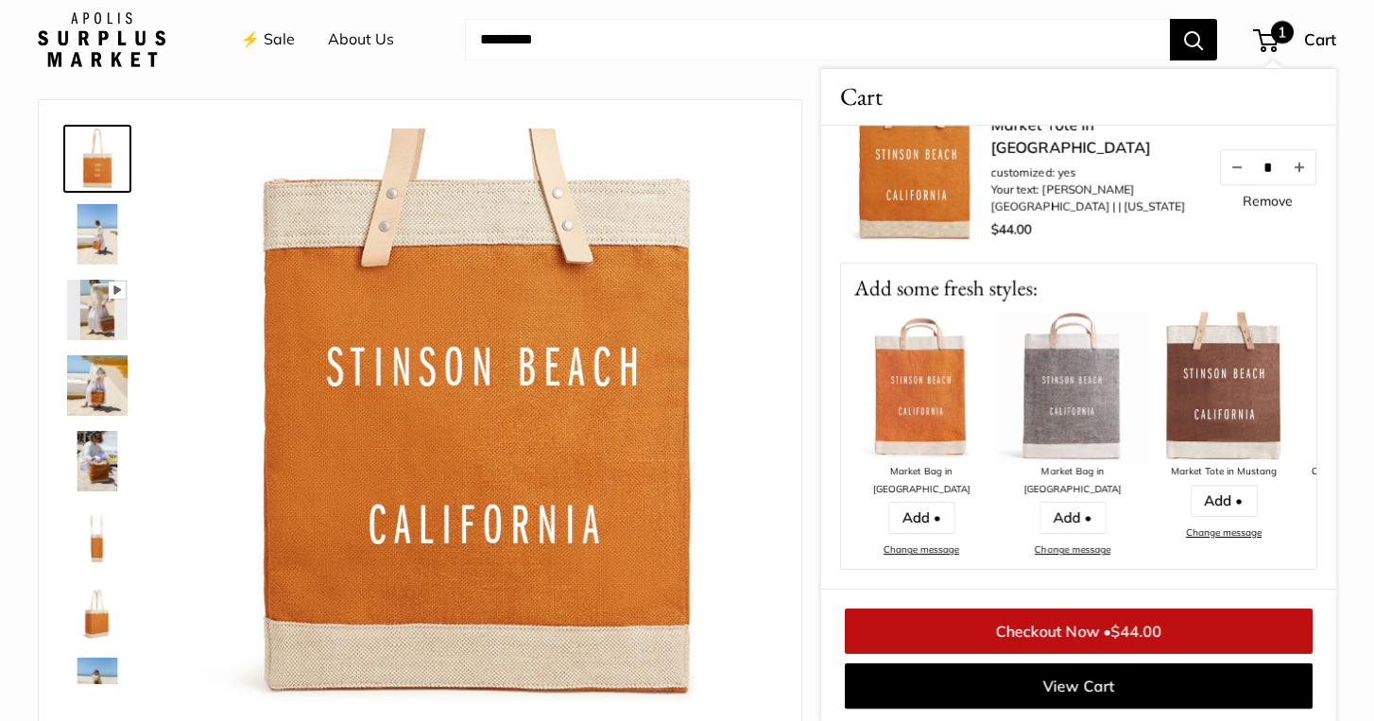
scroll to position [55, 0]
